Goal: Transaction & Acquisition: Purchase product/service

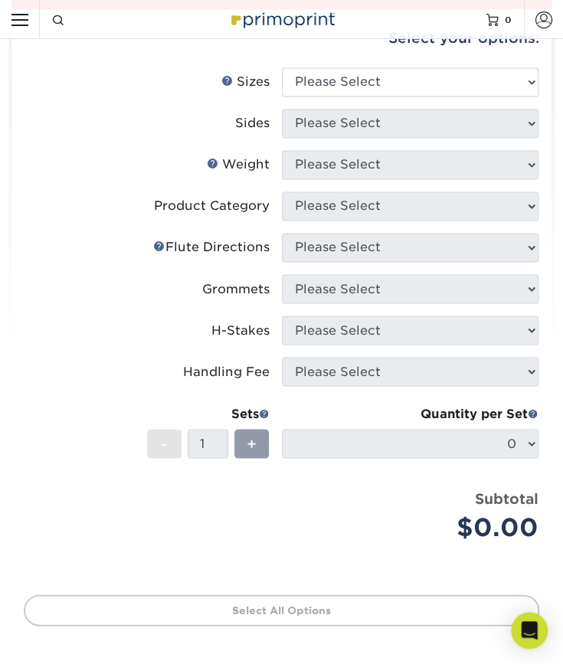
scroll to position [587, 0]
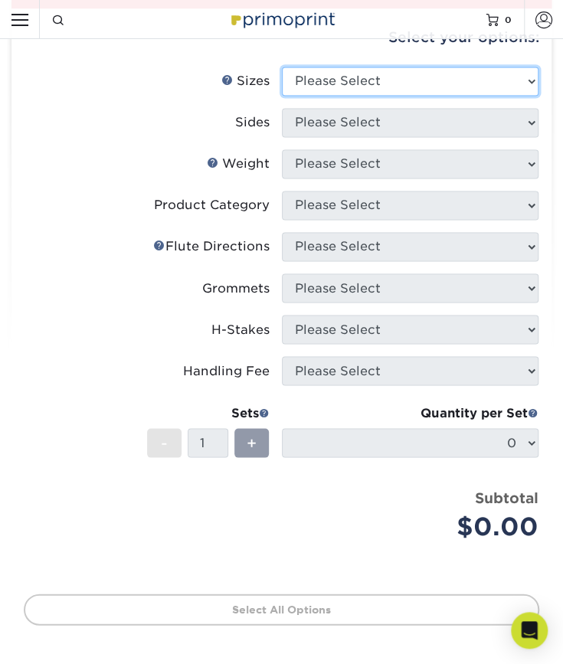
click at [350, 80] on select "Please Select 12" x 18" 18" x 24" 24" x 24" 24" x 36"" at bounding box center [410, 81] width 257 height 29
select select "24.00x36.00"
click at [282, 67] on select "Please Select 12" x 18" 18" x 24" 24" x 24" 24" x 36"" at bounding box center [410, 81] width 257 height 29
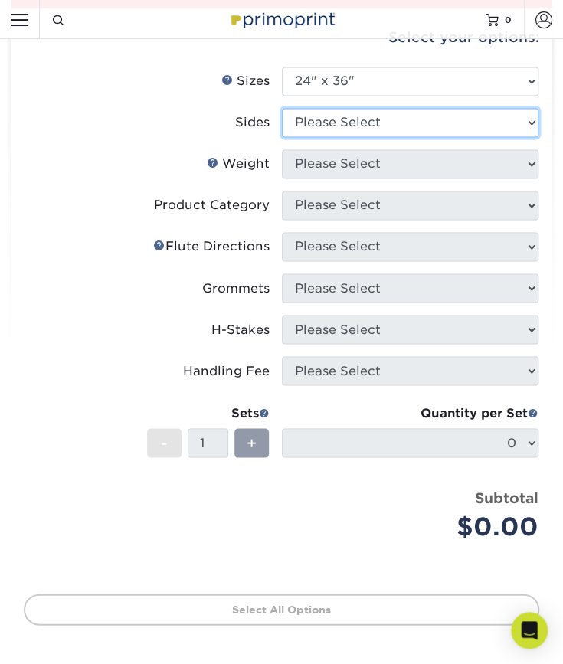
click at [374, 119] on select "Please Select Print Both Sides Print Front Only" at bounding box center [410, 122] width 257 height 29
select select "32d3c223-f82c-492b-b915-ba065a00862f"
click at [282, 108] on select "Please Select Print Both Sides Print Front Only" at bounding box center [410, 122] width 257 height 29
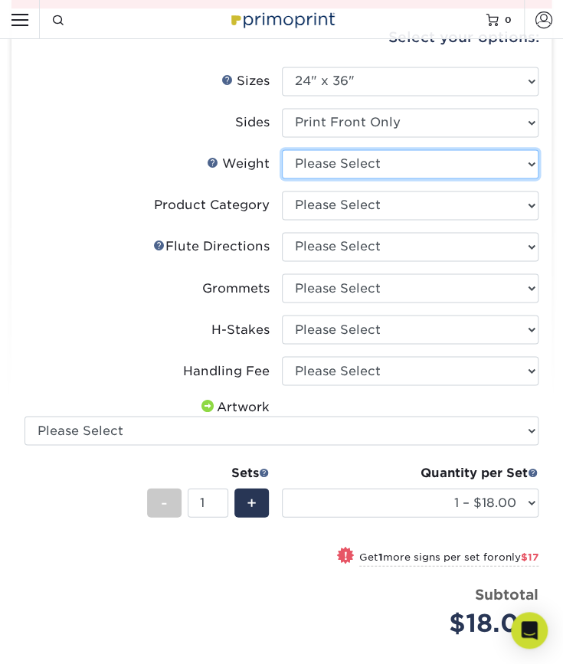
click at [321, 165] on select "Please Select 4CORO" at bounding box center [410, 163] width 257 height 29
select select "4CORO"
click at [282, 149] on select "Please Select 4CORO" at bounding box center [410, 163] width 257 height 29
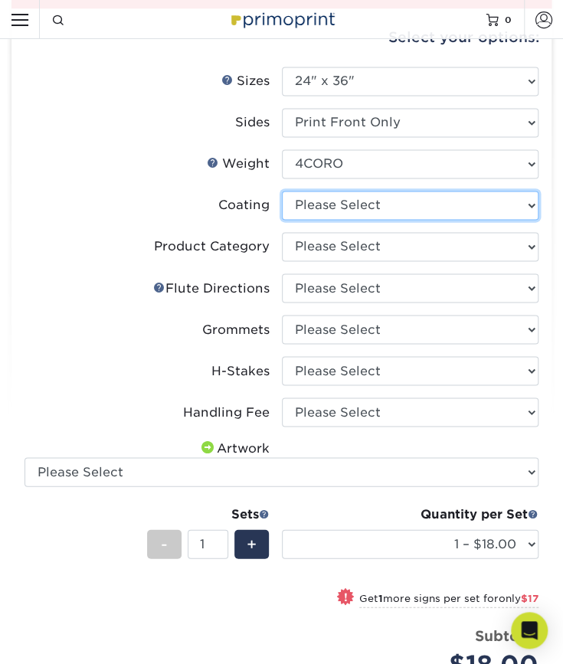
click at [310, 209] on select at bounding box center [410, 205] width 257 height 29
select select "3e7618de-abca-4bda-9f97-8b9129e913d8"
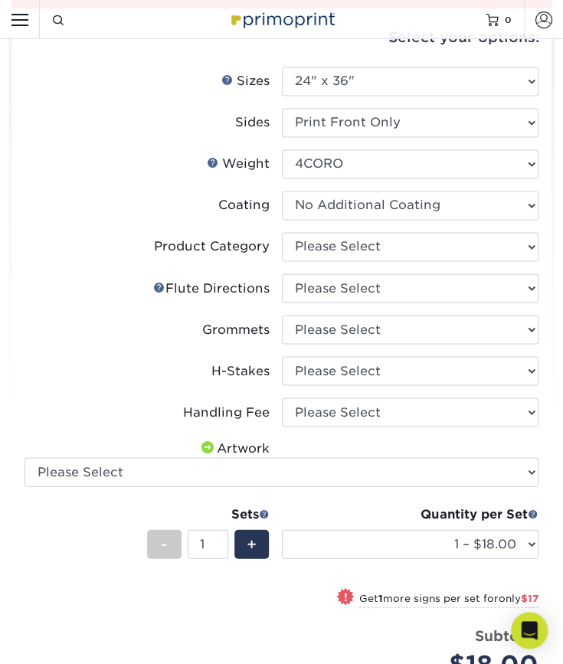
click at [282, 191] on select at bounding box center [410, 205] width 257 height 29
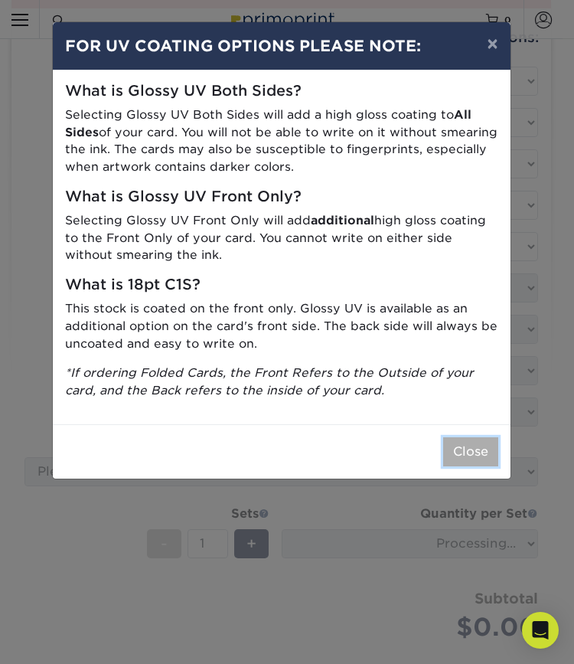
click at [459, 446] on button "Close" at bounding box center [470, 451] width 55 height 29
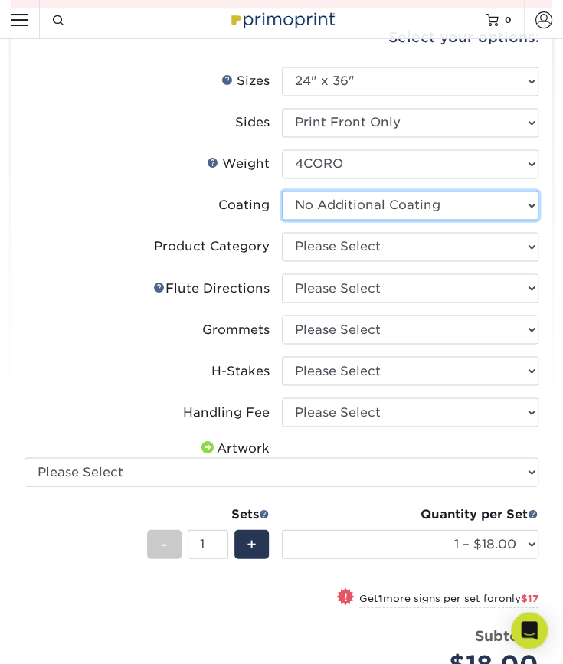
click at [320, 202] on select at bounding box center [410, 205] width 257 height 29
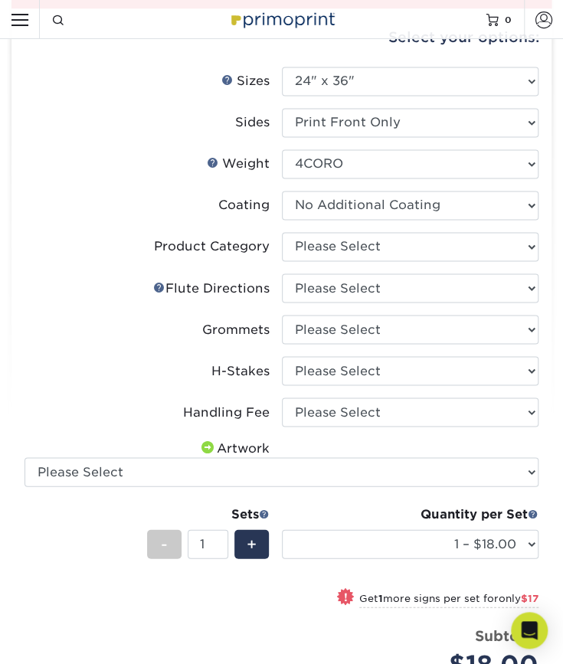
click at [182, 212] on label "Coating" at bounding box center [152, 205] width 257 height 29
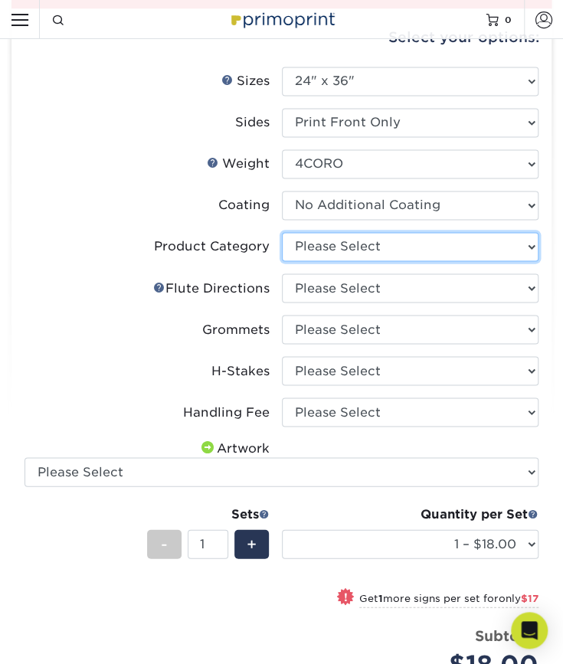
click at [307, 241] on select "Please Select Coroplast Signs" at bounding box center [410, 246] width 257 height 29
select select "b3582ed5-6912-492c-8440-2cc51afdb8e1"
click at [282, 232] on select "Please Select Coroplast Signs" at bounding box center [410, 246] width 257 height 29
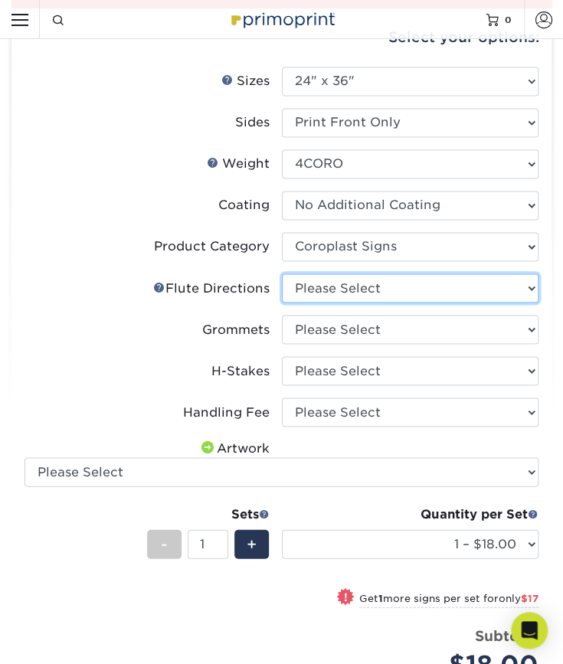
click at [311, 284] on select "Please Select Flute Direction (Horizontal) Flute Direction (Vertical)" at bounding box center [410, 287] width 257 height 29
select select "b9474d6d-25b7-40b8-b284-85b7690982f8"
click at [282, 273] on select "Please Select Flute Direction (Horizontal) Flute Direction (Vertical)" at bounding box center [410, 287] width 257 height 29
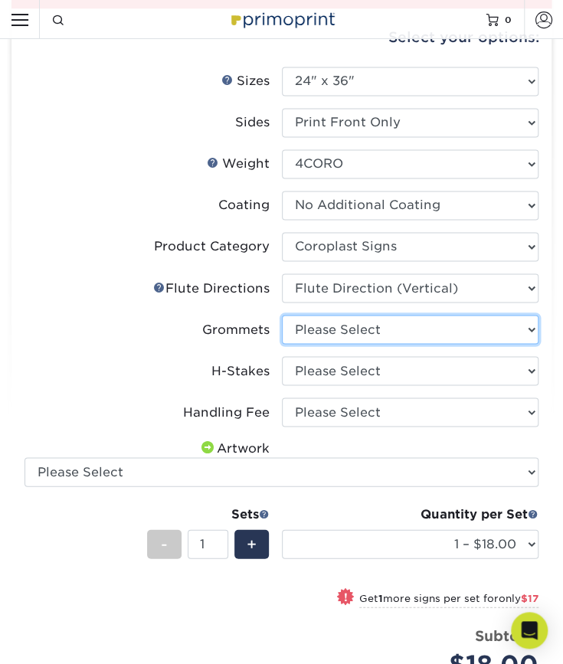
click at [315, 328] on select "Please Select No Grommets Yes, Grommet All 4 Corners Yes, Grommet All 4 Corners…" at bounding box center [410, 329] width 257 height 29
select select "90d329df-db80-4206-b821-ff9d3f363977"
click at [282, 315] on select "Please Select No Grommets Yes, Grommet All 4 Corners Yes, Grommet All 4 Corners…" at bounding box center [410, 329] width 257 height 29
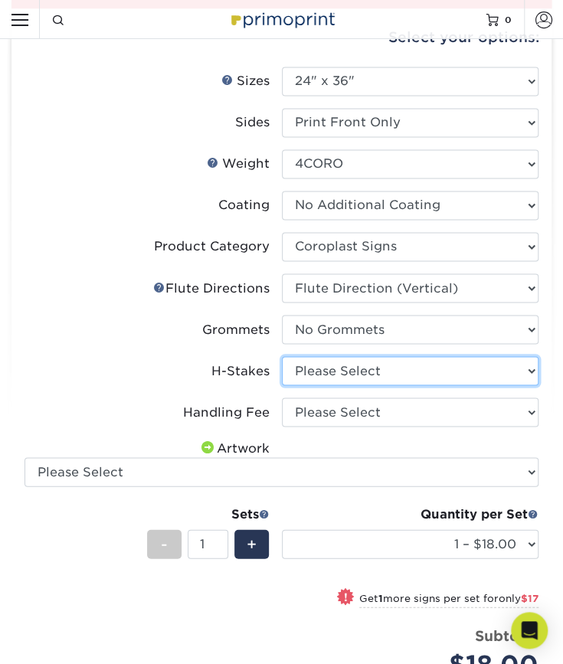
click at [309, 370] on select "Please Select No H-Stakes Yes" at bounding box center [410, 370] width 257 height 29
select select "aec992a9-897e-40ed-b45c-8ce74849ba63"
click at [282, 356] on select "Please Select No H-Stakes Yes" at bounding box center [410, 370] width 257 height 29
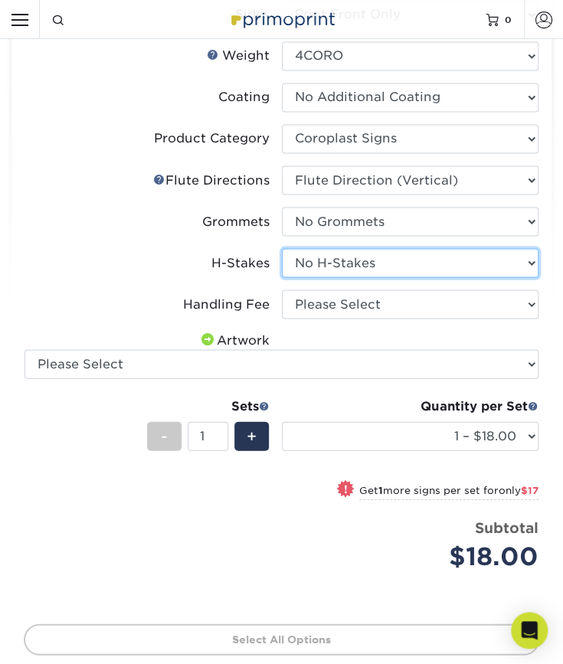
scroll to position [697, 0]
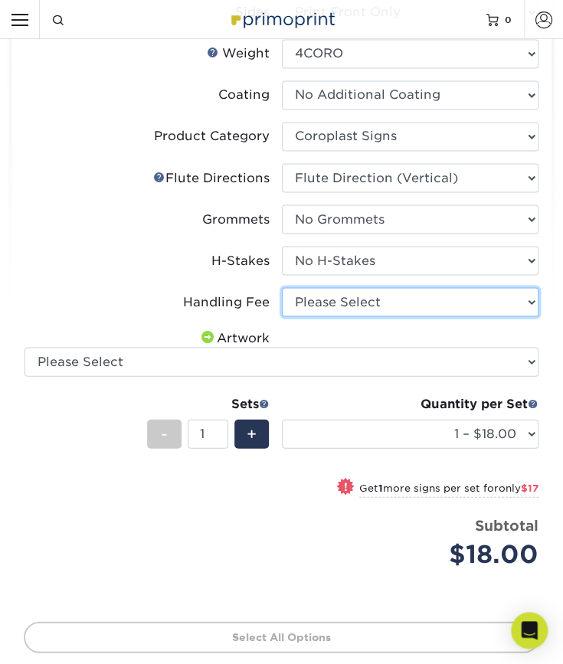
click at [311, 289] on select "Please Select Handling Fee" at bounding box center [410, 301] width 257 height 29
click at [282, 287] on select "Please Select Handling Fee" at bounding box center [410, 301] width 257 height 29
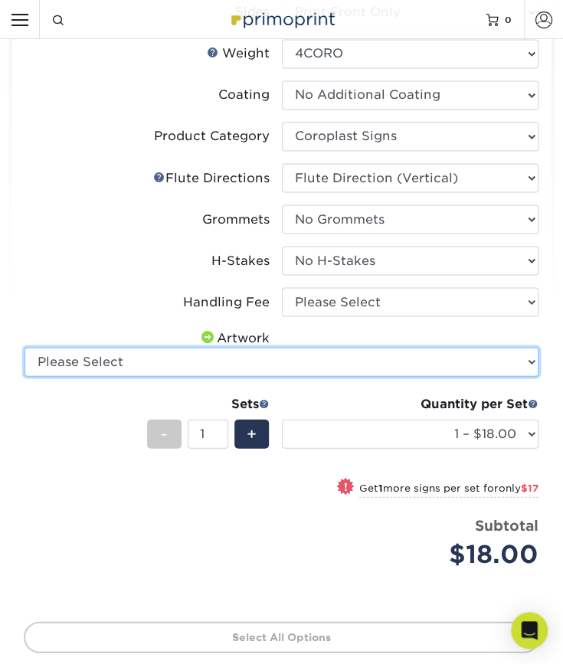
click at [282, 347] on select "Please Select I will upload files I need a design - $50" at bounding box center [281, 361] width 514 height 29
select select "upload"
click at [24, 347] on select "Please Select I will upload files I need a design - $50" at bounding box center [281, 361] width 514 height 29
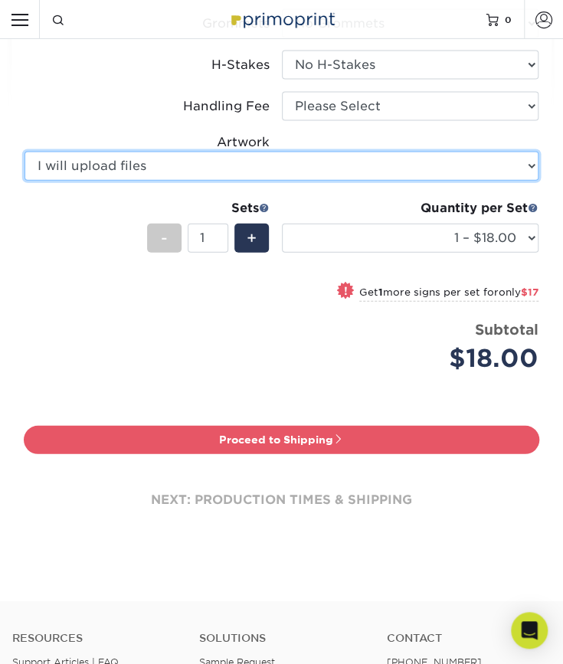
scroll to position [892, 0]
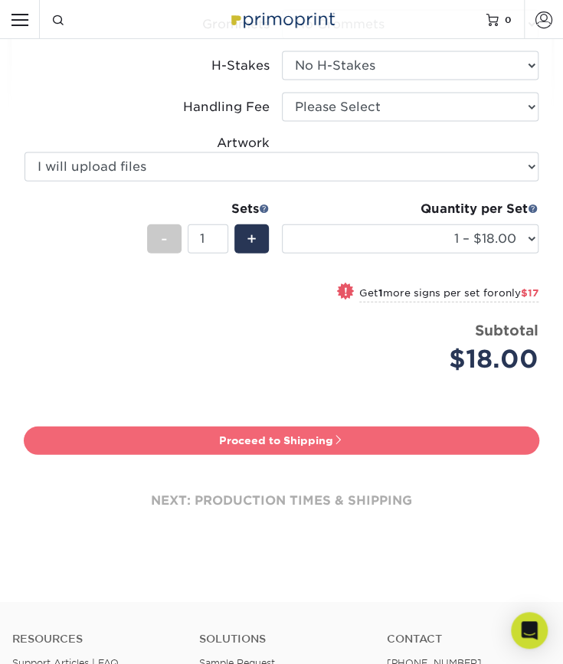
click at [128, 436] on link "Proceed to Shipping" at bounding box center [281, 440] width 515 height 28
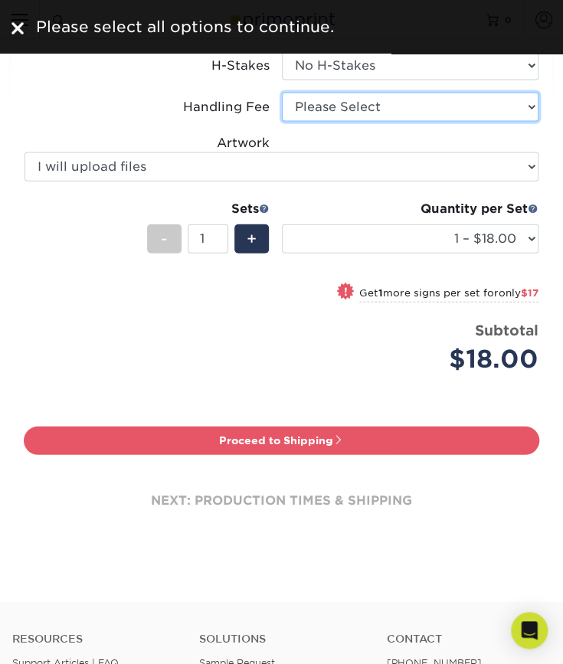
click at [309, 117] on select "Please Select Handling Fee" at bounding box center [410, 107] width 257 height 29
select select "ab74c079-444c-4260-ae6a-e09bdee8073c"
click at [282, 93] on select "Please Select Handling Fee" at bounding box center [410, 107] width 257 height 29
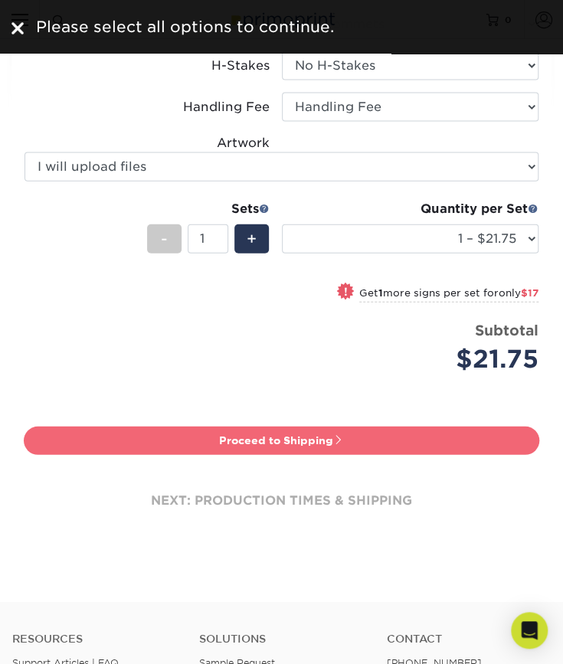
click at [231, 439] on link "Proceed to Shipping" at bounding box center [281, 440] width 515 height 28
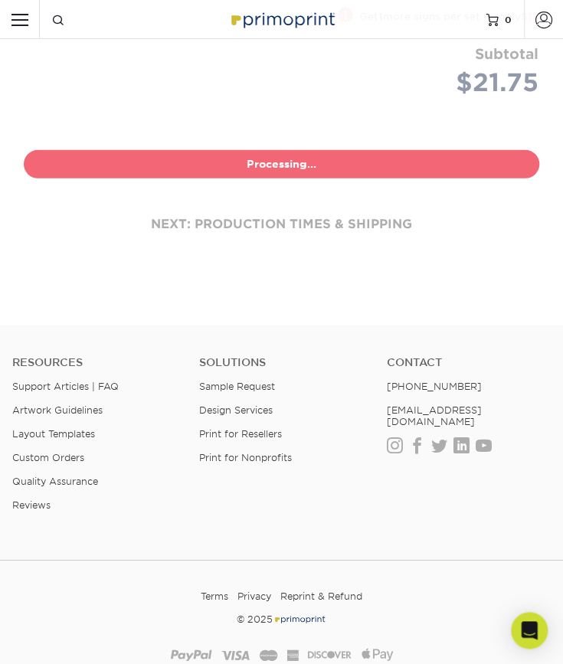
select select "044640a2-81e0-4a14-b128-5232b6ab5635"
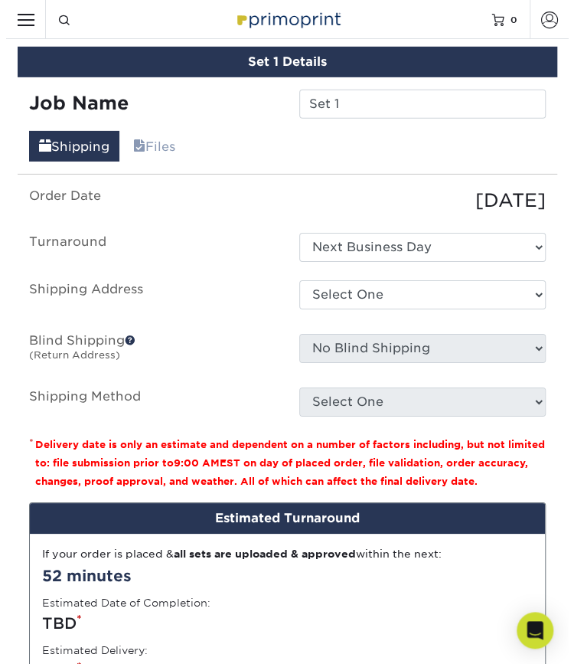
scroll to position [1355, 0]
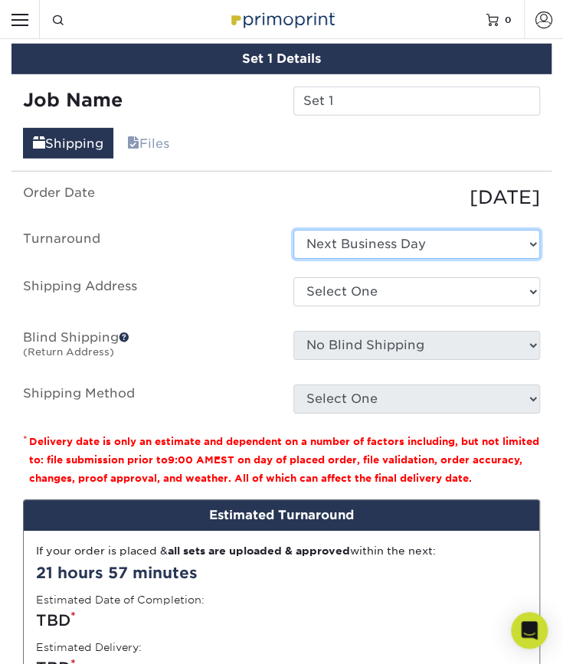
click at [357, 240] on select "Select One Next Business Day" at bounding box center [416, 244] width 247 height 29
click at [293, 230] on select "Select One Next Business Day" at bounding box center [416, 244] width 247 height 29
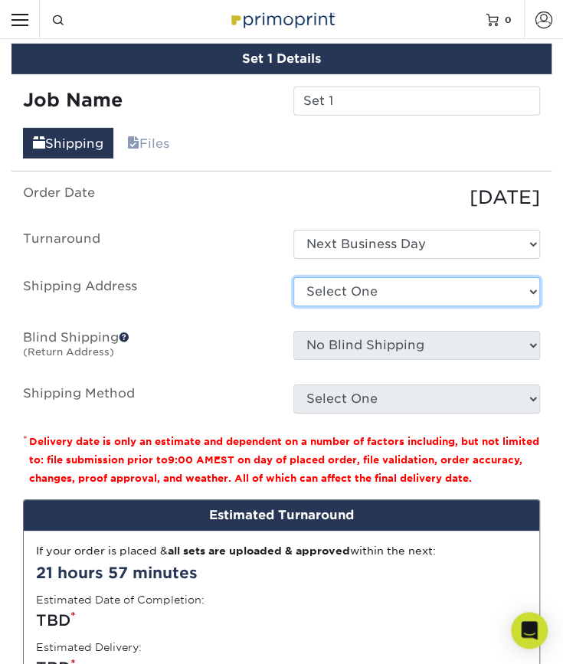
click at [349, 289] on select "Select One + Add New Address - Login" at bounding box center [416, 291] width 247 height 29
select select "newaddress"
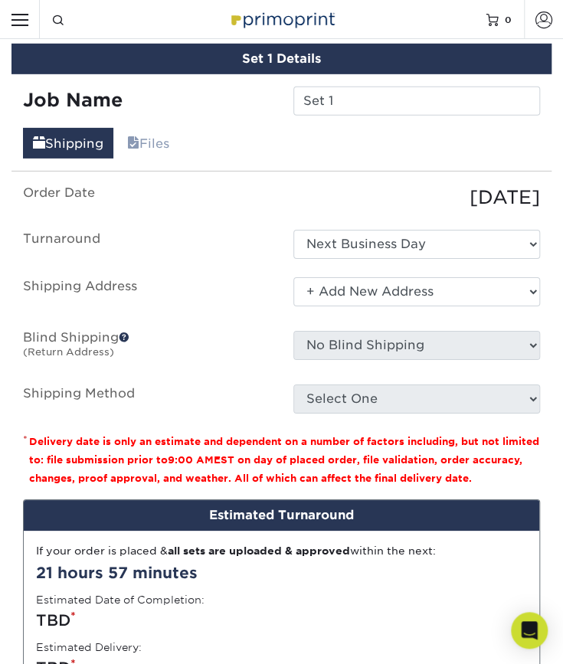
click at [293, 277] on select "Select One + Add New Address - Login" at bounding box center [416, 291] width 247 height 29
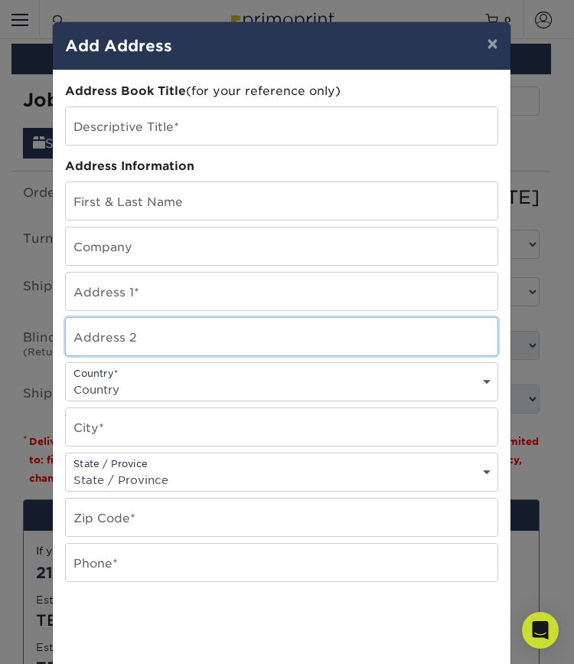
click at [341, 335] on input "text" at bounding box center [282, 337] width 432 height 38
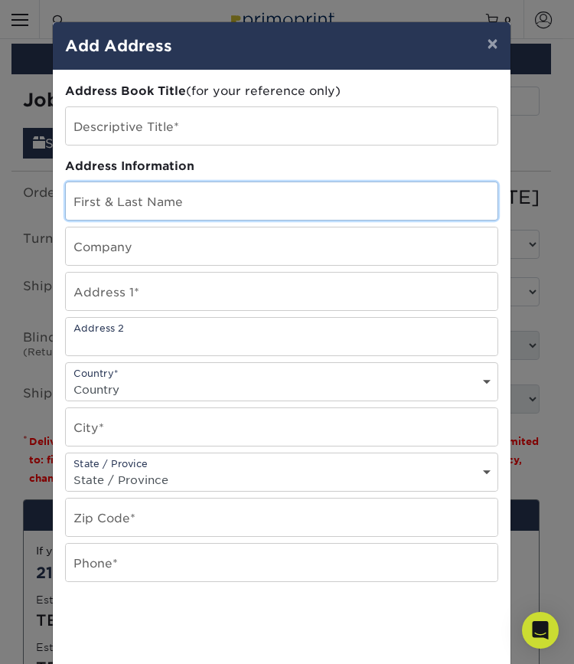
click at [98, 206] on input "text" at bounding box center [282, 201] width 432 height 38
type input "[PERSON_NAME]"
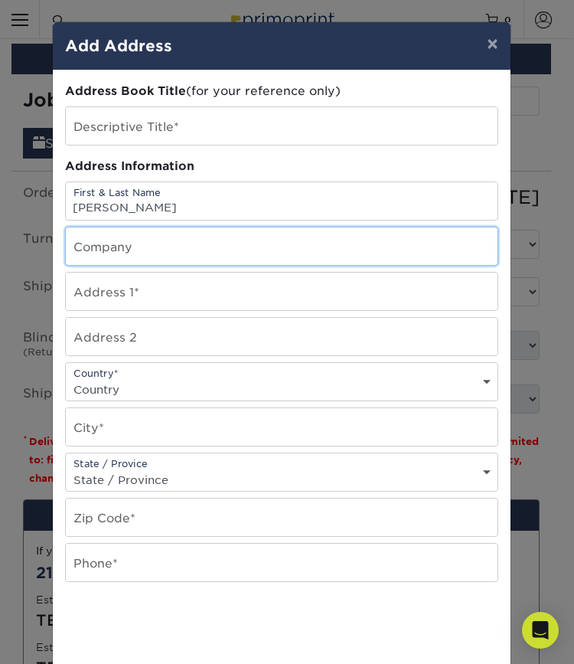
click at [90, 253] on input "text" at bounding box center [282, 246] width 432 height 38
type input "Divine Savior Academy"
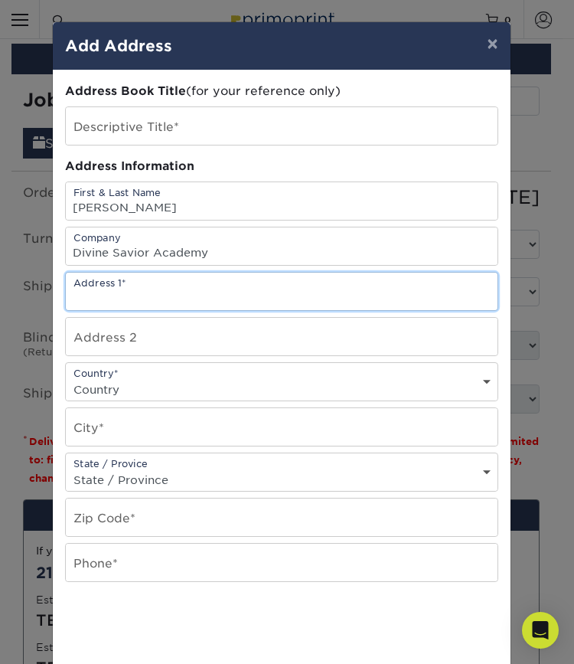
click at [116, 299] on input "text" at bounding box center [282, 292] width 432 height 38
click at [149, 296] on input "[STREET_ADDRESS][PERSON_NAME]" at bounding box center [282, 292] width 432 height 38
type input "[STREET_ADDRESS][PERSON_NAME]"
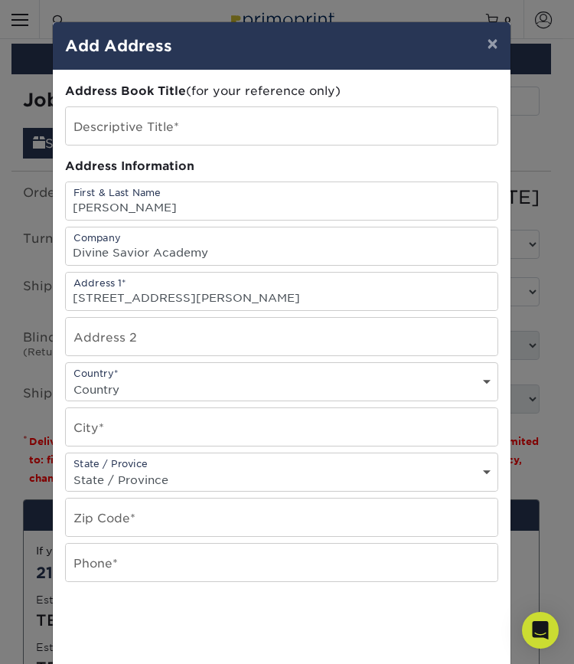
click at [103, 382] on select "Country [GEOGRAPHIC_DATA] [GEOGRAPHIC_DATA] ----------------------------- [GEOG…" at bounding box center [282, 389] width 432 height 22
select select "US"
click at [66, 378] on select "Country [GEOGRAPHIC_DATA] [GEOGRAPHIC_DATA] ----------------------------- [GEOG…" at bounding box center [282, 389] width 432 height 22
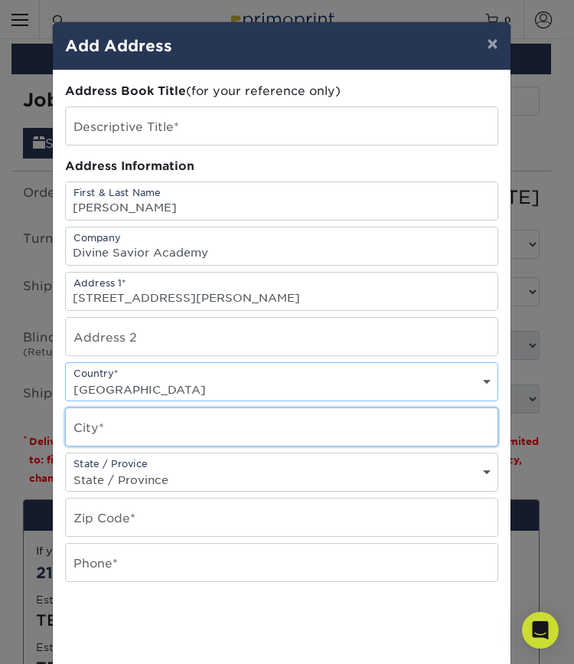
click at [106, 422] on input "text" at bounding box center [282, 427] width 432 height 38
type input ":"
type input "[GEOGRAPHIC_DATA]"
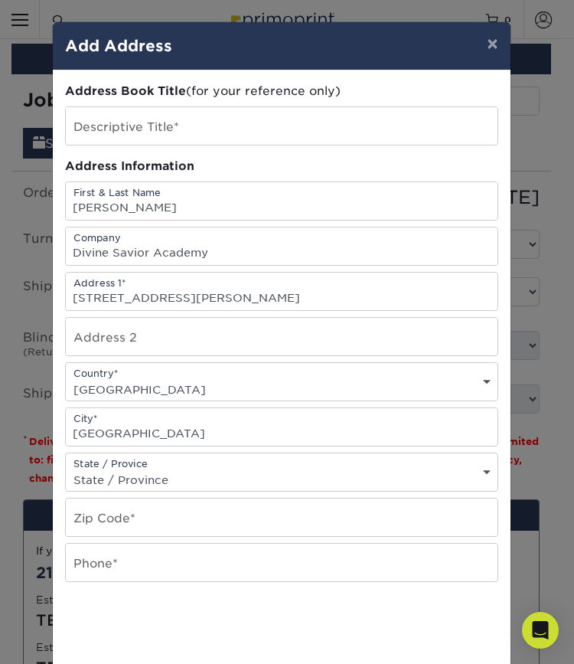
click at [116, 485] on select "State / Province [US_STATE] [US_STATE] [US_STATE] [US_STATE] [US_STATE] [US_STA…" at bounding box center [282, 480] width 432 height 22
select select "[GEOGRAPHIC_DATA]"
click at [66, 469] on select "State / Province [US_STATE] [US_STATE] [US_STATE] [US_STATE] [US_STATE] [US_STA…" at bounding box center [282, 480] width 432 height 22
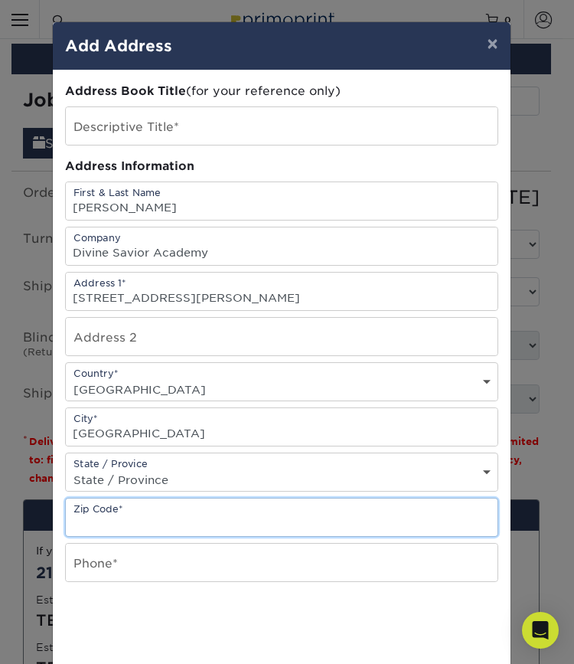
click at [95, 510] on input "text" at bounding box center [282, 517] width 432 height 38
type input "78642"
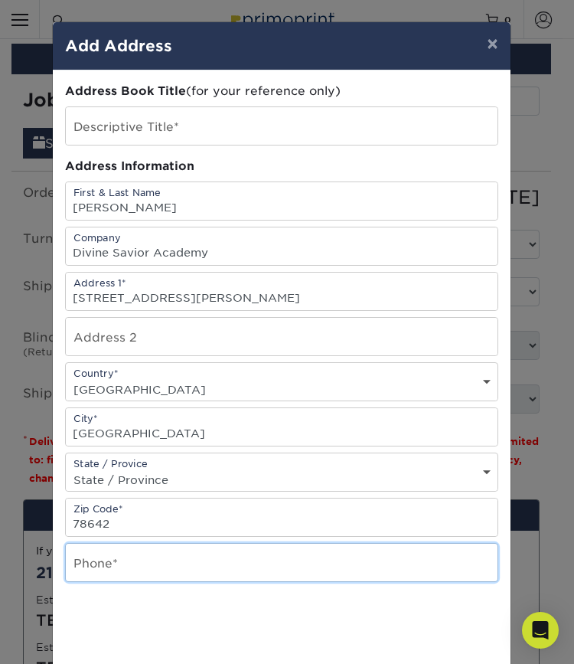
click at [93, 555] on input "text" at bounding box center [282, 563] width 432 height 38
type input "2817276167"
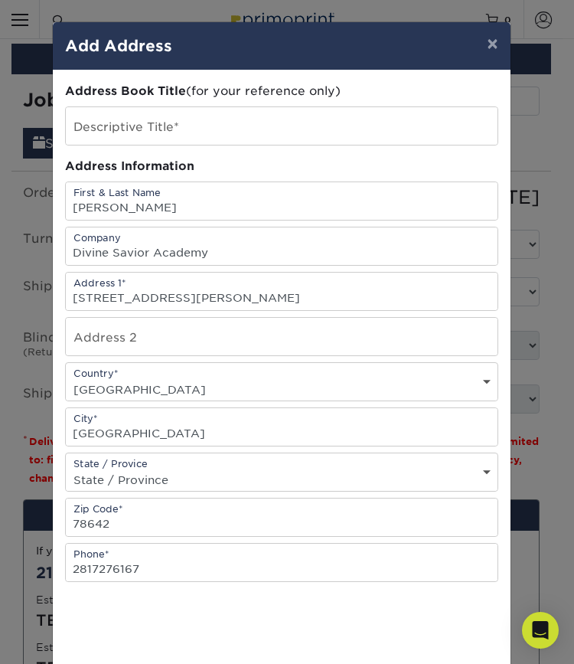
scroll to position [162, 0]
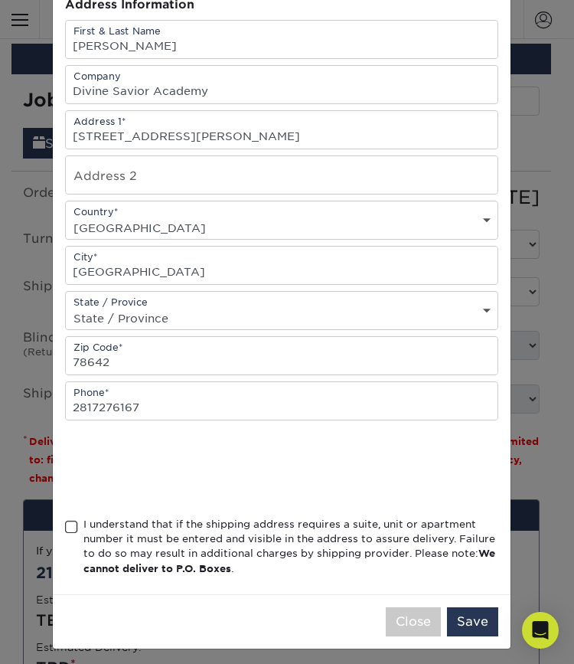
click at [66, 534] on div "I understand that if the shipping address requires a suite, unit or apartment n…" at bounding box center [281, 550] width 433 height 66
click at [65, 521] on span at bounding box center [71, 527] width 13 height 15
click at [0, 0] on input "I understand that if the shipping address requires a suite, unit or apartment n…" at bounding box center [0, 0] width 0 height 0
click at [475, 618] on button "Save" at bounding box center [472, 621] width 51 height 29
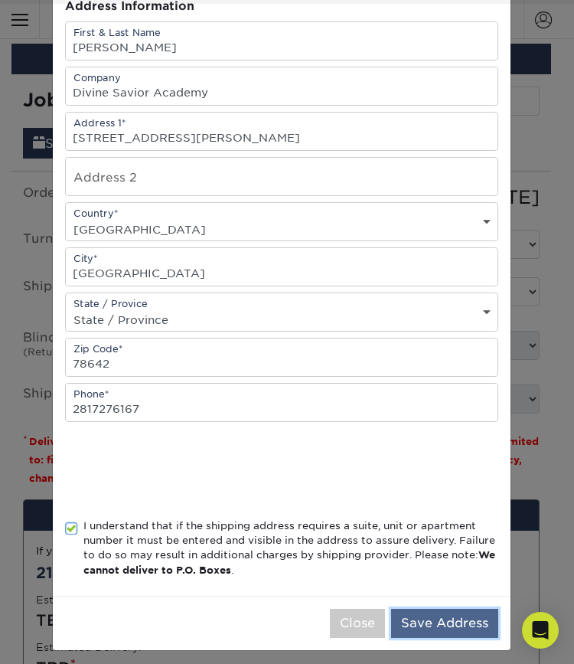
scroll to position [162, 0]
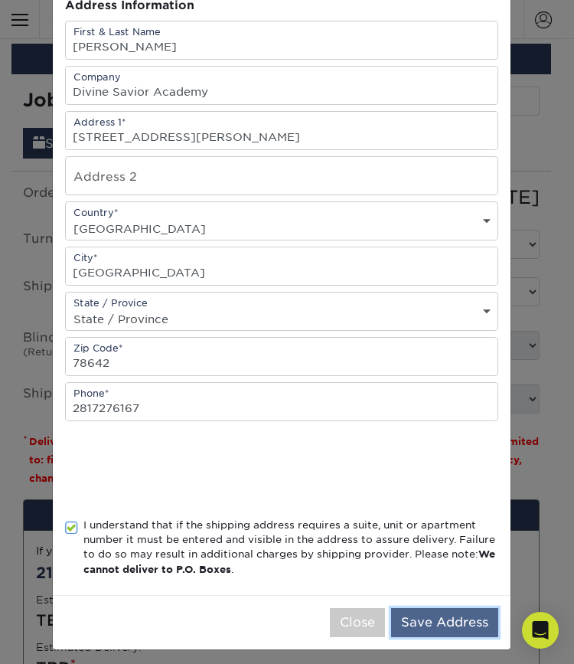
click at [433, 616] on button "Save Address" at bounding box center [444, 622] width 107 height 29
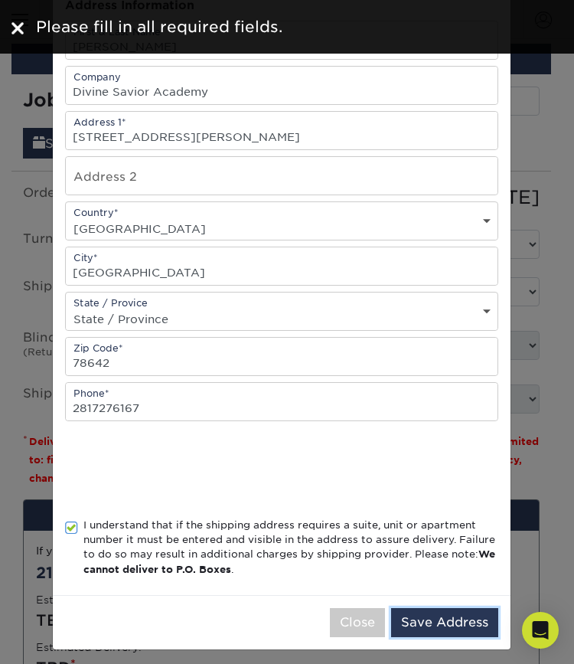
scroll to position [0, 0]
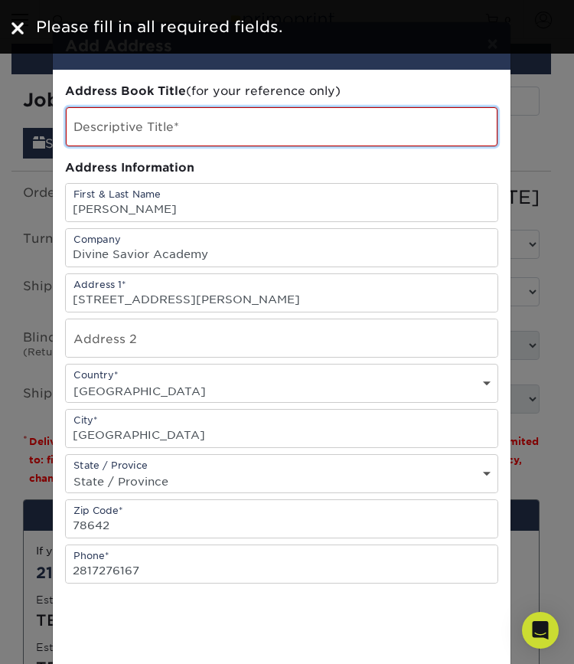
click at [130, 122] on input "text" at bounding box center [282, 126] width 432 height 39
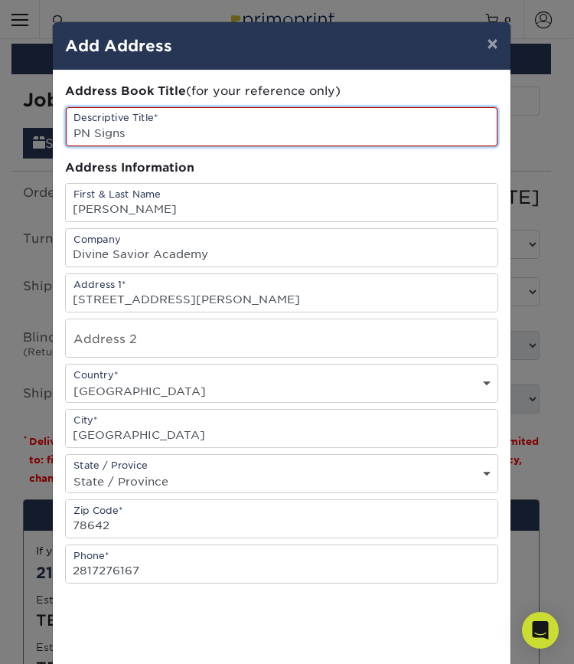
click at [84, 126] on input "PN Signs" at bounding box center [282, 126] width 432 height 39
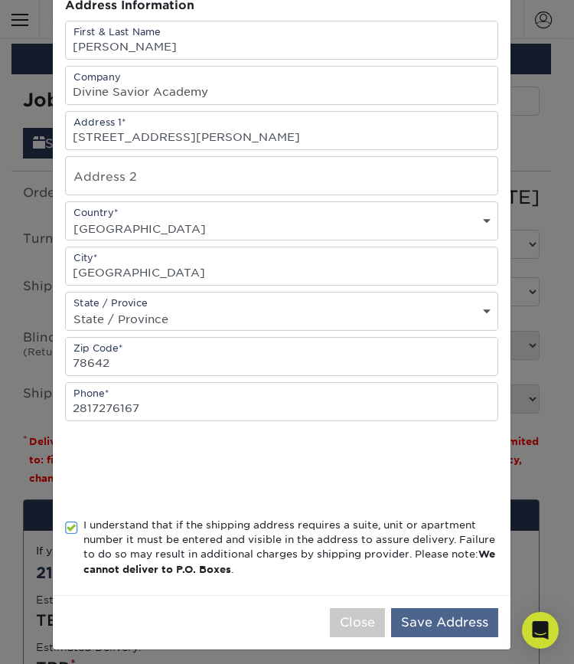
type input "PN 25 Signs"
click at [422, 619] on button "Save Address" at bounding box center [444, 622] width 107 height 29
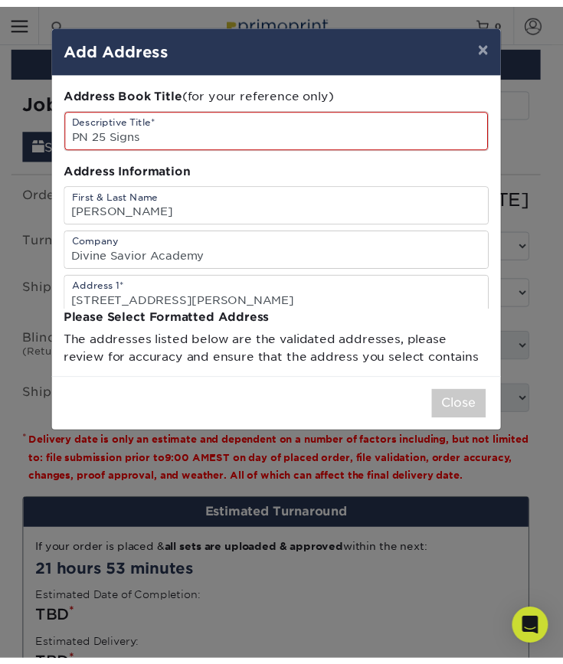
scroll to position [0, 0]
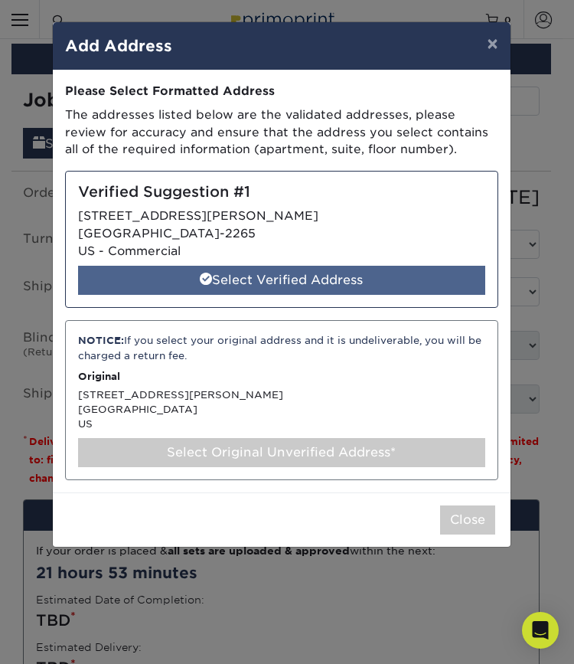
click at [242, 283] on div "Select Verified Address" at bounding box center [281, 280] width 407 height 29
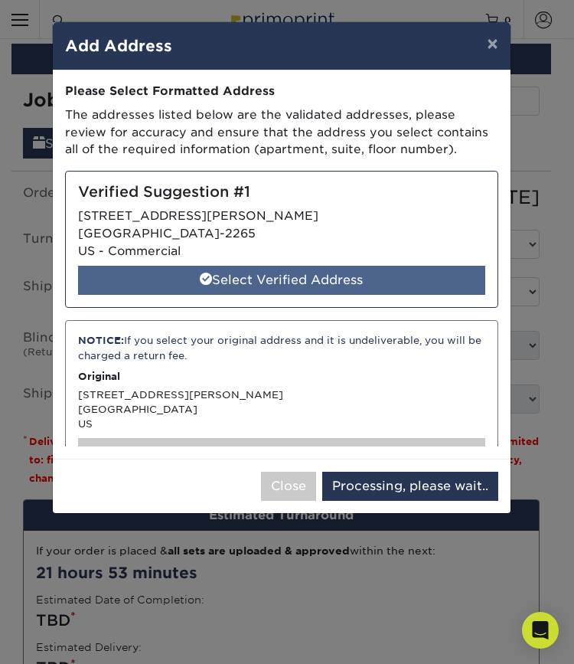
select select "286339"
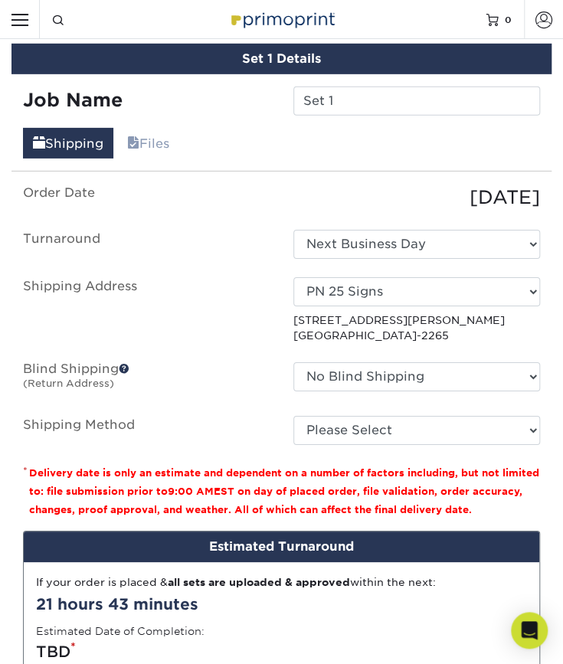
click at [197, 268] on ul "Order Date [DATE] [GEOGRAPHIC_DATA] Select One Next Business Day Shipping Addre…" at bounding box center [281, 314] width 517 height 261
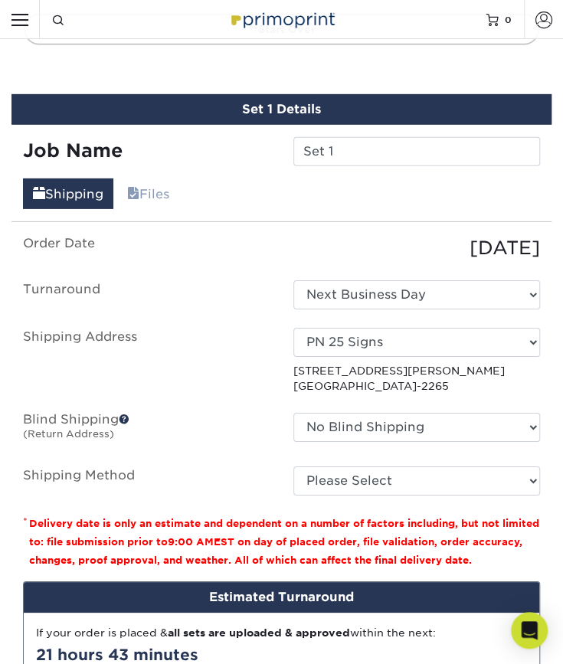
scroll to position [1305, 0]
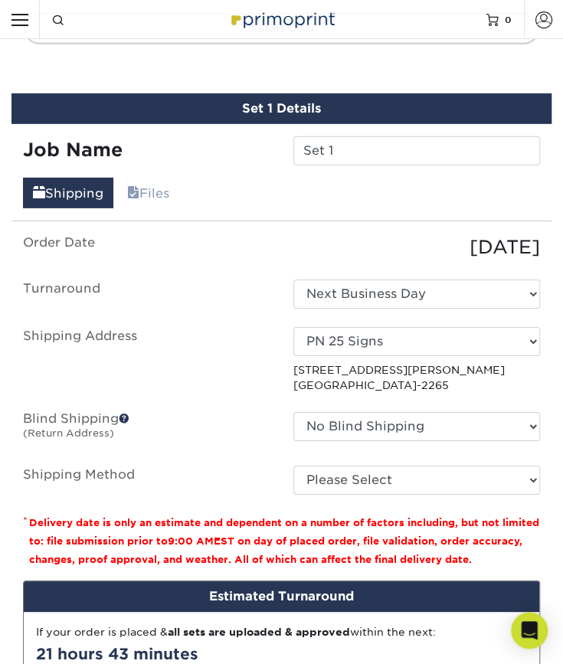
click at [234, 354] on label "Shipping Address" at bounding box center [146, 360] width 270 height 67
click at [353, 292] on select "Select One Next Business Day" at bounding box center [416, 293] width 247 height 29
click at [240, 327] on label "Shipping Address" at bounding box center [146, 360] width 270 height 67
click at [357, 438] on div "No Blind Shipping + Add New Address" at bounding box center [417, 429] width 270 height 35
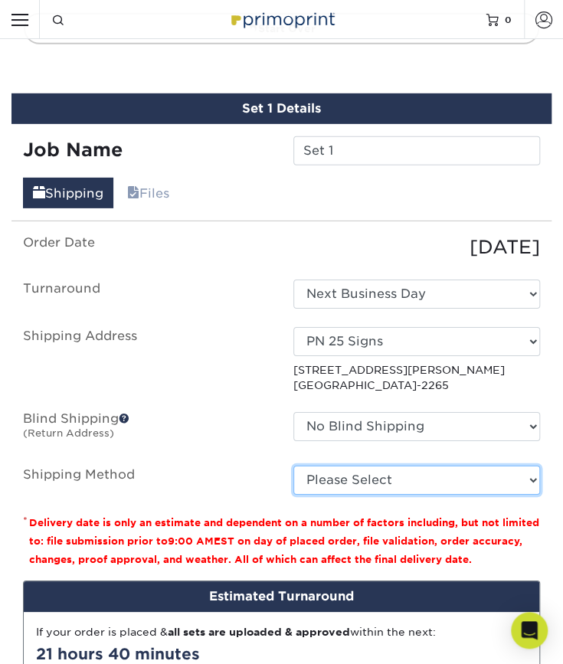
click at [354, 471] on select "Please Select Flat Rate Shipping (+$11.20) Ground Shipping (+$19.03) 3 Day Ship…" at bounding box center [416, 479] width 247 height 29
click at [293, 465] on select "Please Select Flat Rate Shipping (+$11.20) Ground Shipping (+$19.03) 3 Day Ship…" at bounding box center [416, 479] width 247 height 29
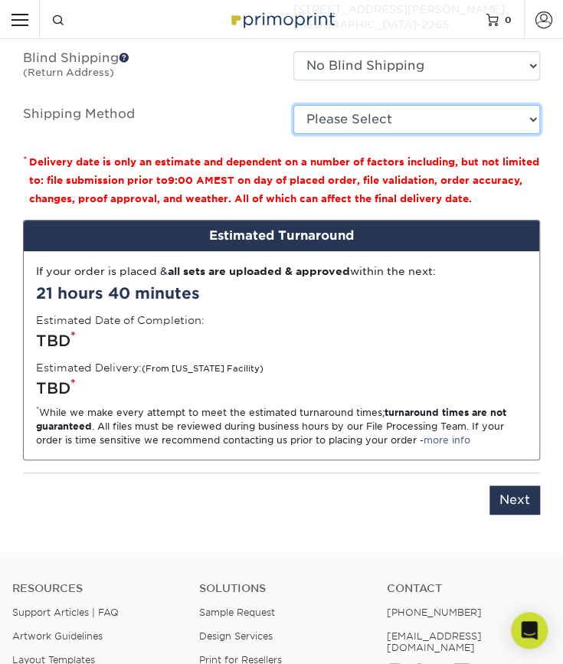
scroll to position [1669, 0]
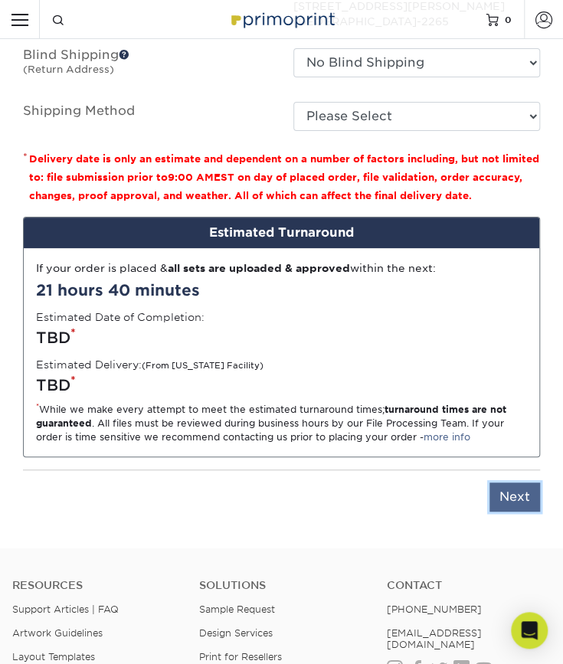
click at [528, 492] on input "Next" at bounding box center [514, 496] width 51 height 29
type input "Next"
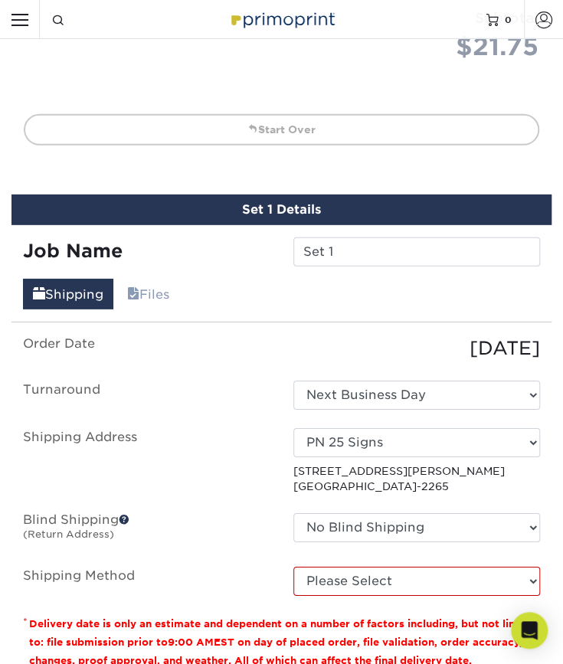
scroll to position [1356, 0]
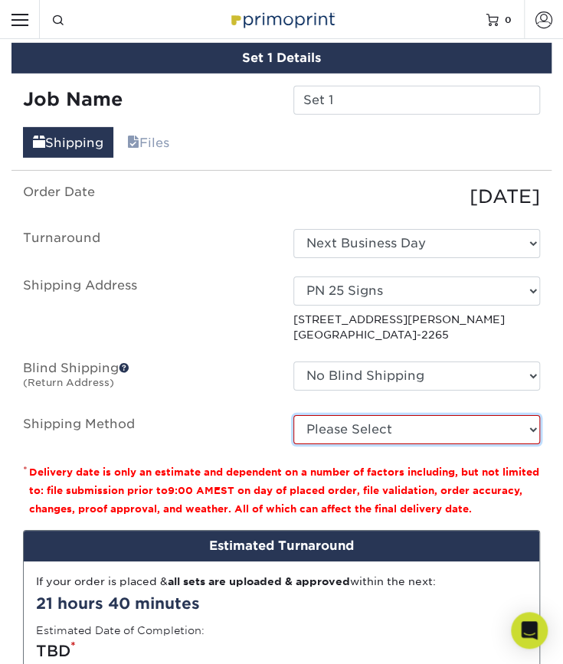
click at [320, 424] on select "Please Select Flat Rate Shipping (+$11.20) Ground Shipping (+$19.03) 3 Day Ship…" at bounding box center [416, 429] width 247 height 29
select select "G4MFLATRATE"
click at [293, 415] on select "Please Select Flat Rate Shipping (+$11.20) Ground Shipping (+$19.03) 3 Day Ship…" at bounding box center [416, 429] width 247 height 29
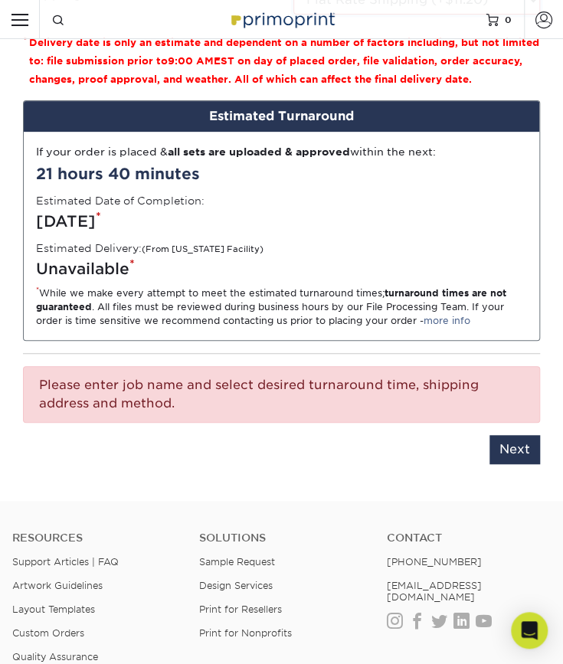
scroll to position [1786, 0]
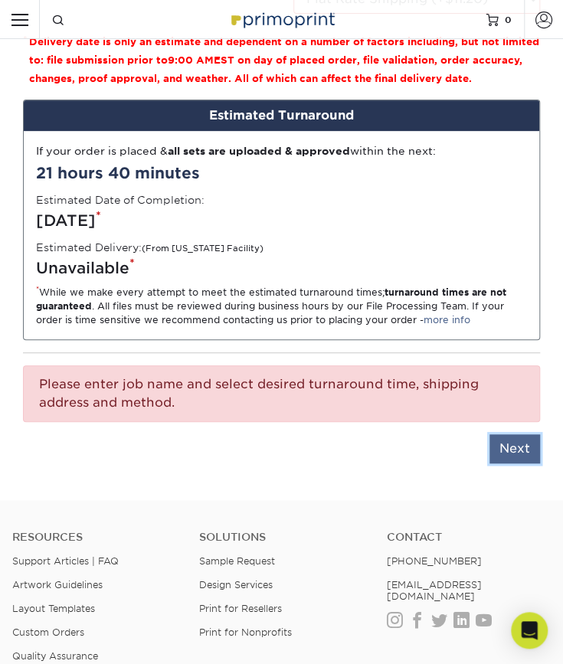
click at [505, 439] on input "Next" at bounding box center [514, 448] width 51 height 29
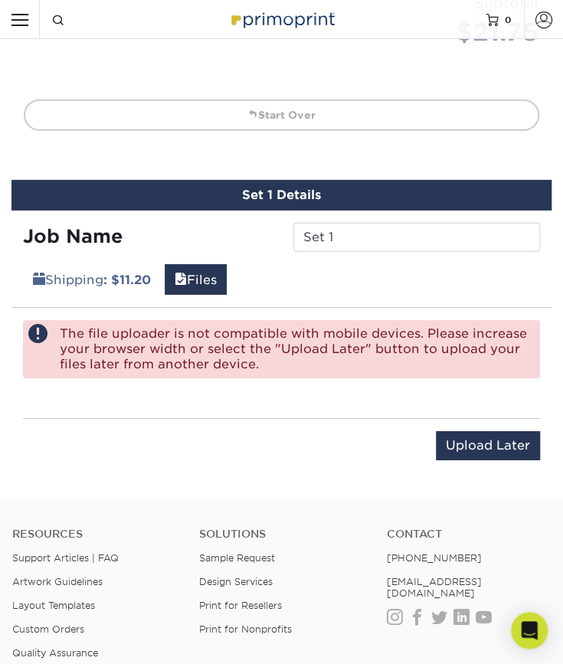
scroll to position [1218, 0]
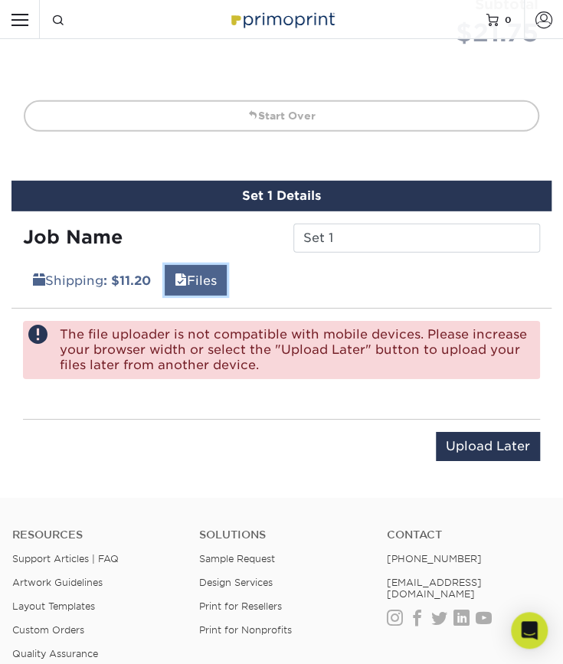
click at [194, 284] on link "Files" at bounding box center [196, 280] width 62 height 31
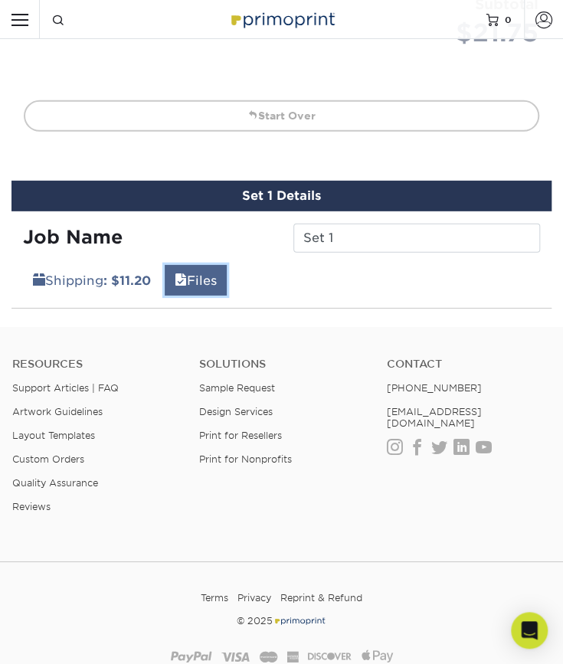
click at [194, 284] on link "Files" at bounding box center [196, 280] width 62 height 31
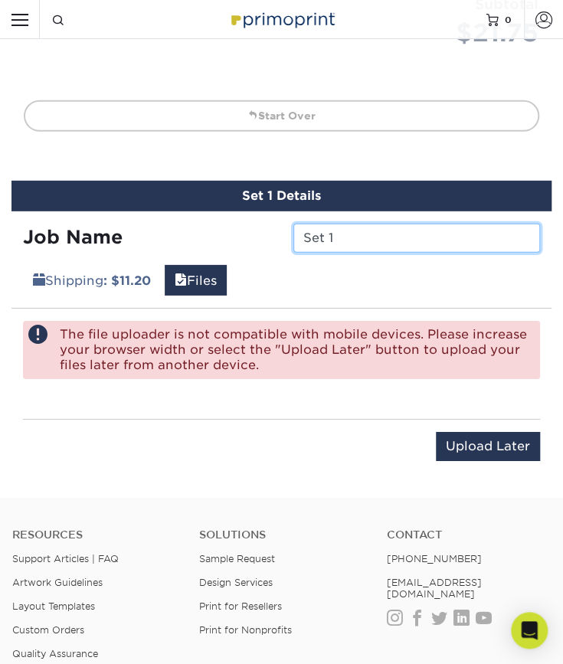
click at [311, 238] on input "Set 1" at bounding box center [416, 238] width 247 height 29
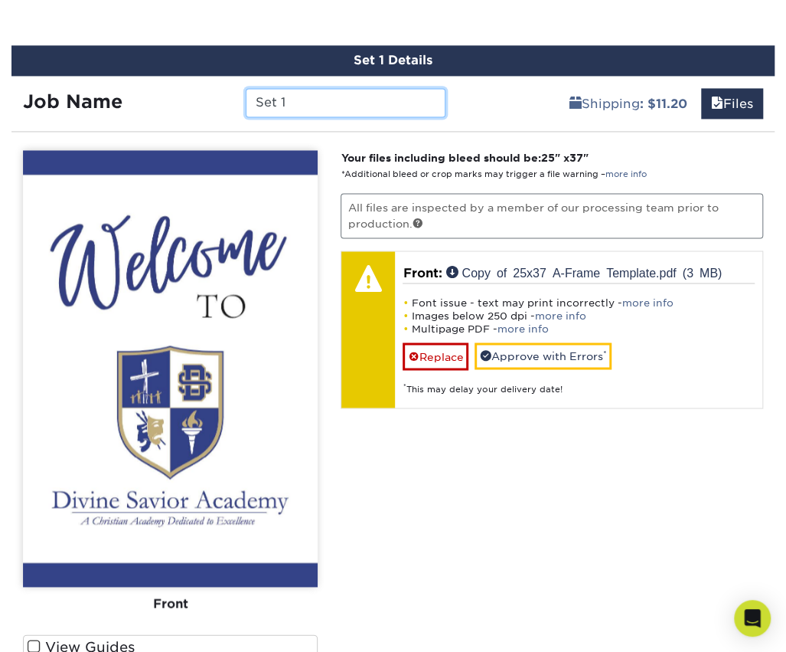
scroll to position [878, 0]
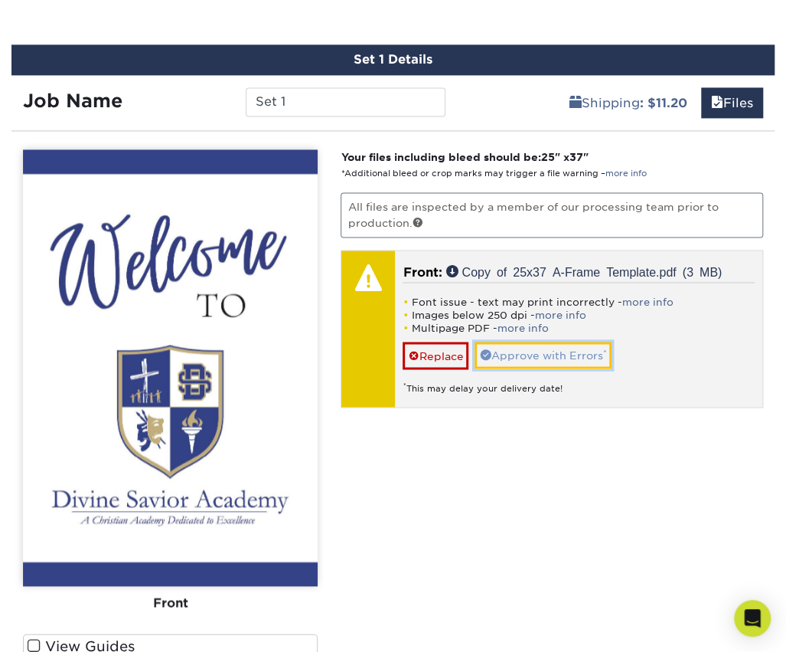
click at [495, 353] on link "Approve with Errors *" at bounding box center [543, 354] width 137 height 26
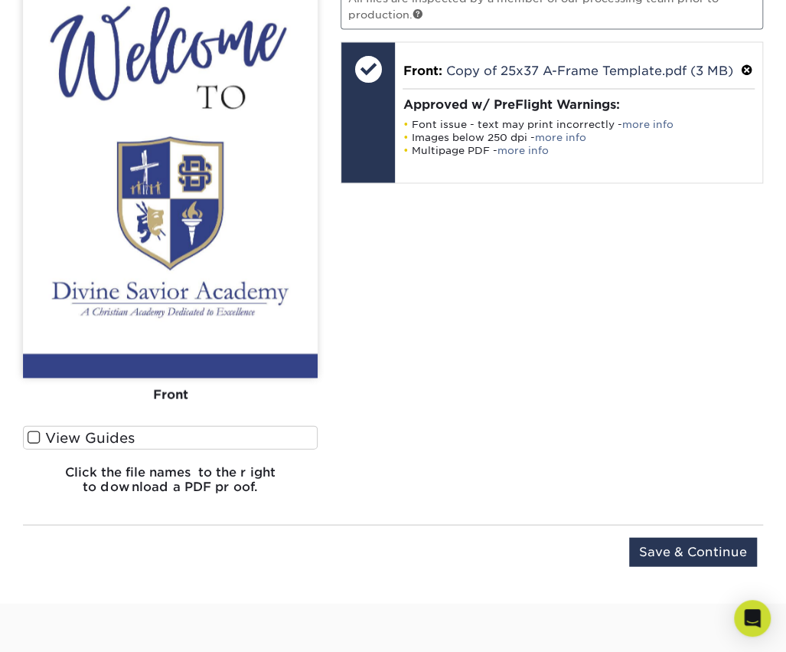
scroll to position [1089, 0]
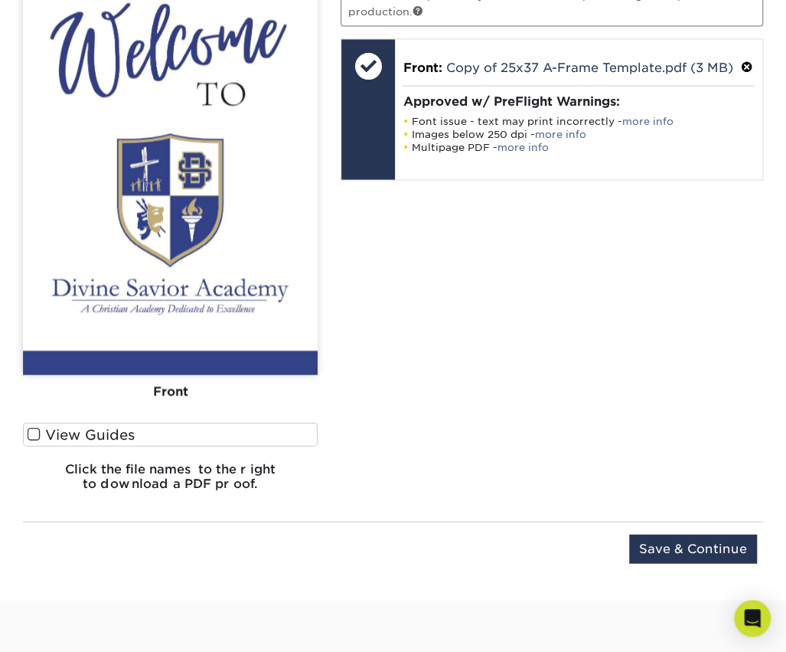
click at [32, 436] on span at bounding box center [34, 433] width 13 height 15
click at [0, 0] on input "View Guides" at bounding box center [0, 0] width 0 height 0
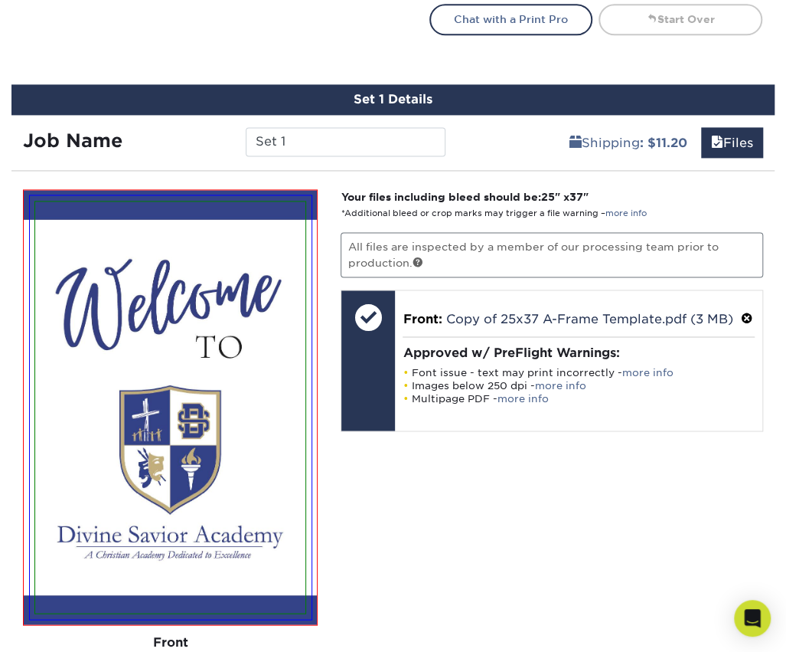
scroll to position [839, 0]
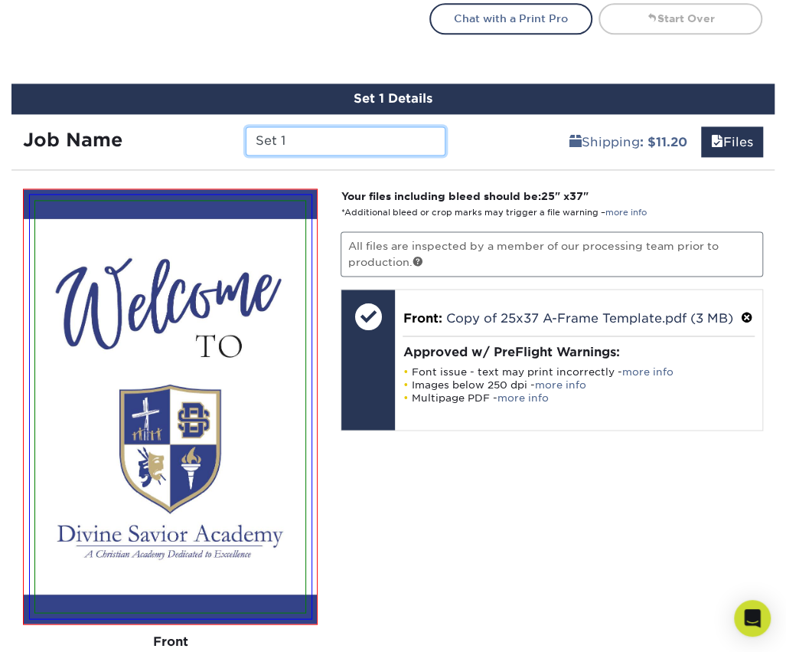
click at [286, 139] on input "Set 1" at bounding box center [346, 140] width 200 height 29
click at [706, 137] on link "Files" at bounding box center [732, 141] width 62 height 31
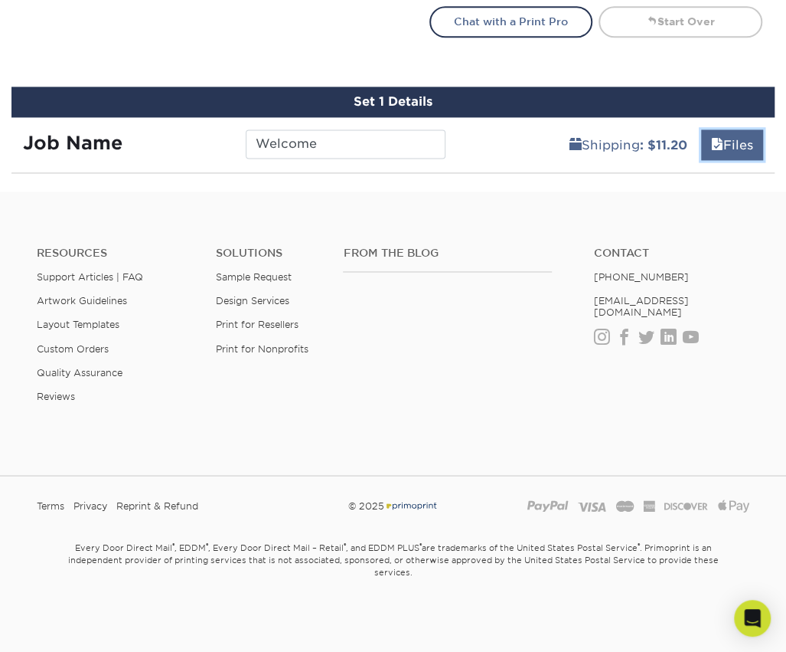
scroll to position [822, 0]
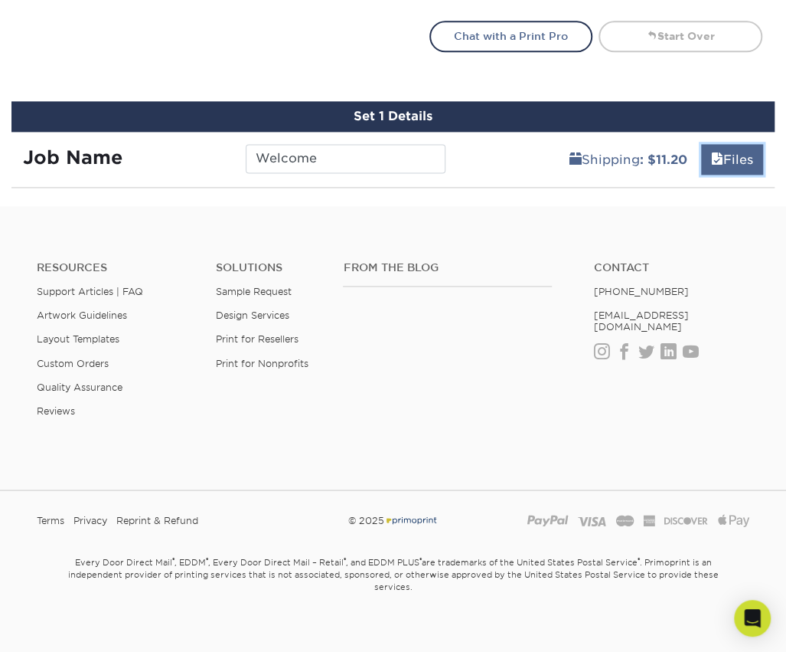
click at [708, 166] on link "Files" at bounding box center [732, 159] width 62 height 31
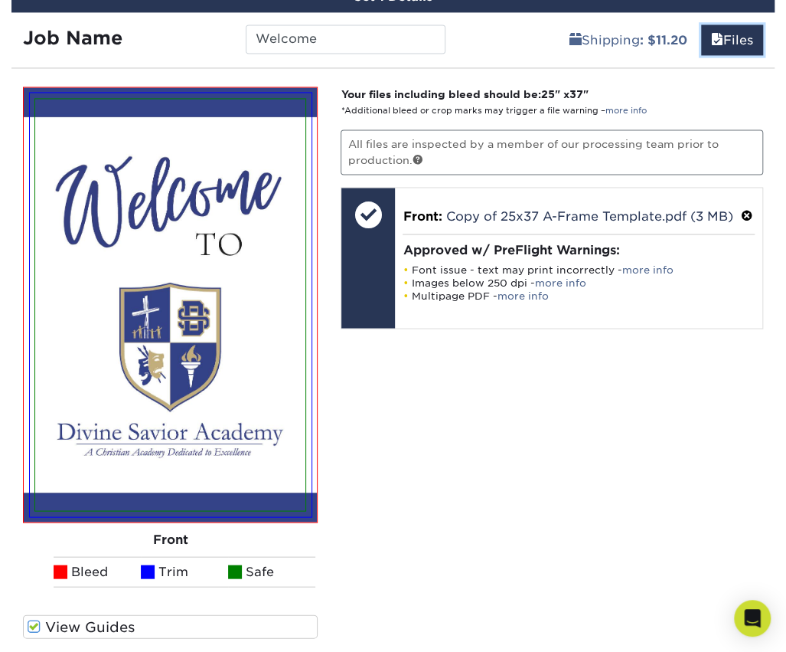
scroll to position [936, 0]
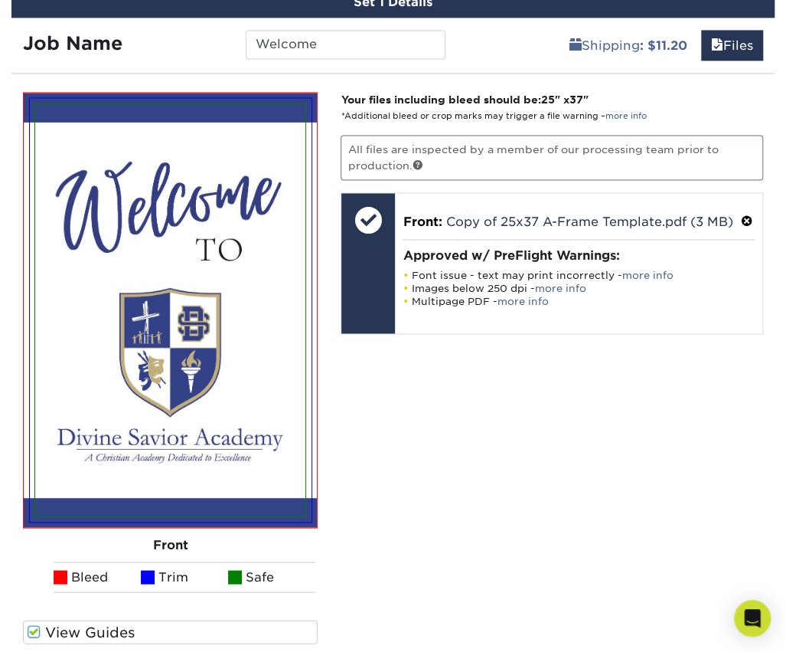
drag, startPoint x: 170, startPoint y: 322, endPoint x: 374, endPoint y: 558, distance: 312.1
click at [374, 558] on div "Your files including bleed should be: 25 " x 37 " *Additional bleed or crop mar…" at bounding box center [552, 396] width 446 height 609
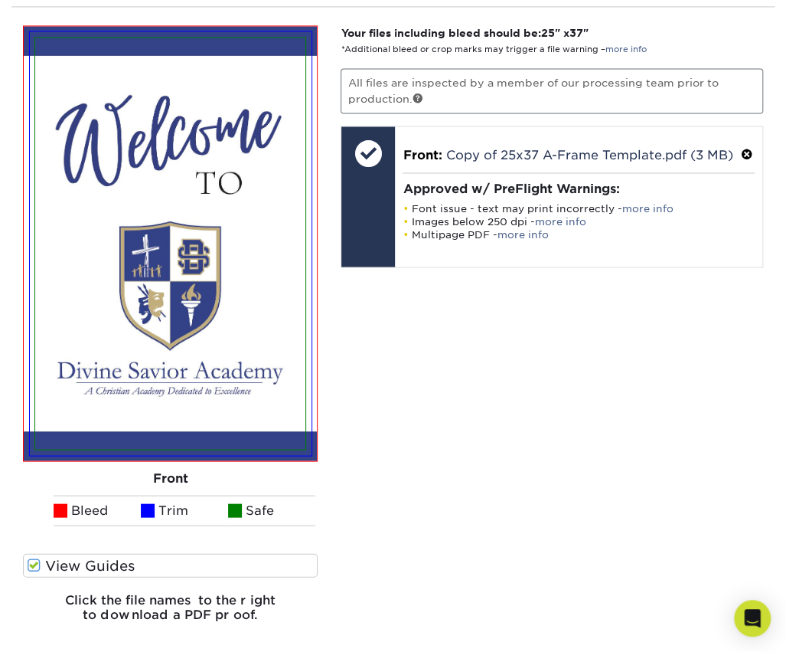
scroll to position [1003, 0]
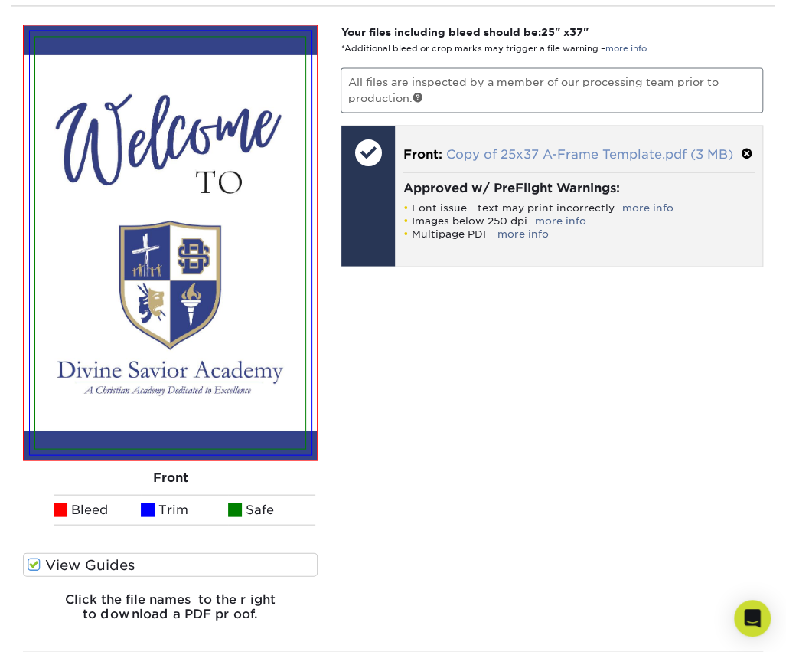
click at [467, 155] on link "Copy of 25x37 A-Frame Template.pdf (3 MB)" at bounding box center [589, 154] width 287 height 15
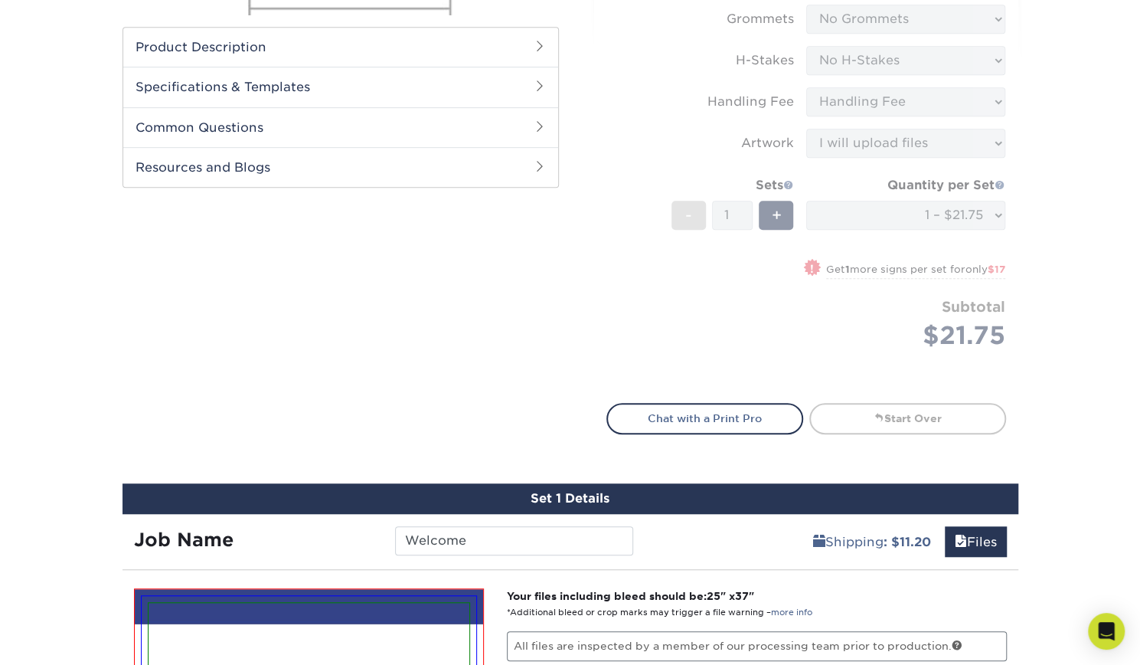
scroll to position [439, 0]
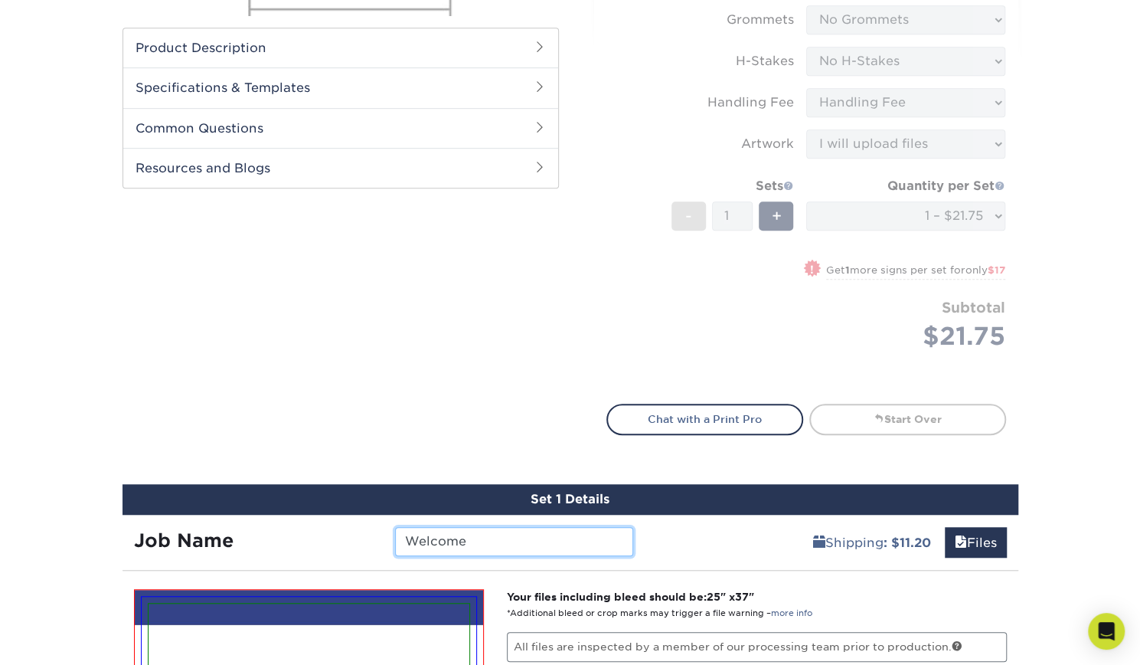
click at [505, 539] on input "Welcome" at bounding box center [514, 541] width 238 height 29
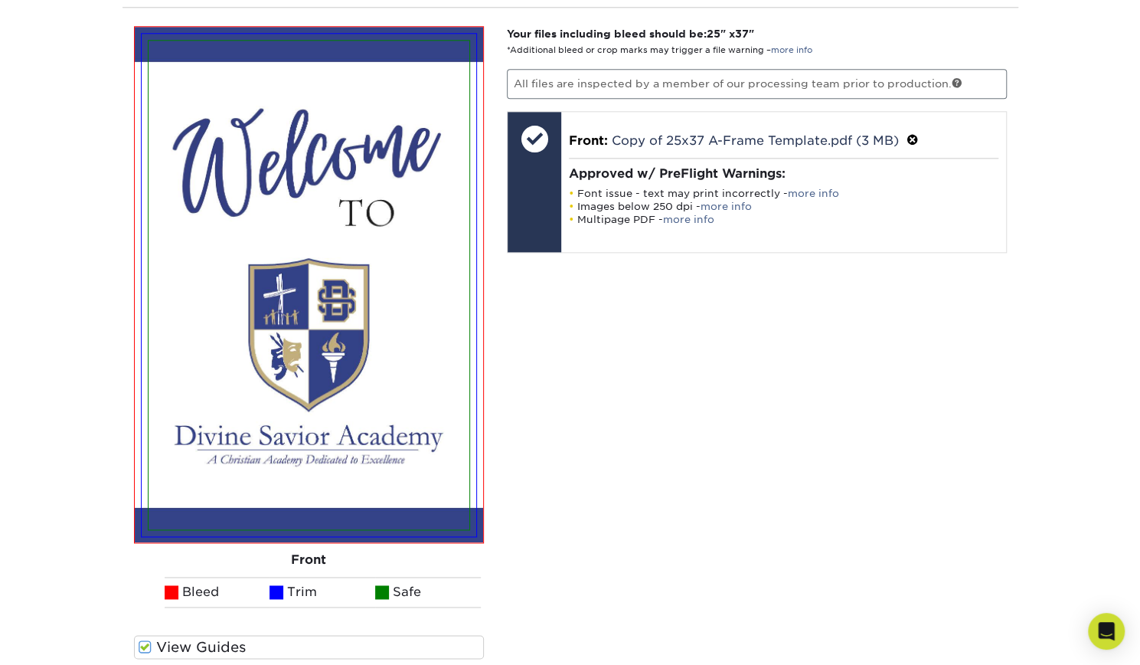
scroll to position [713, 0]
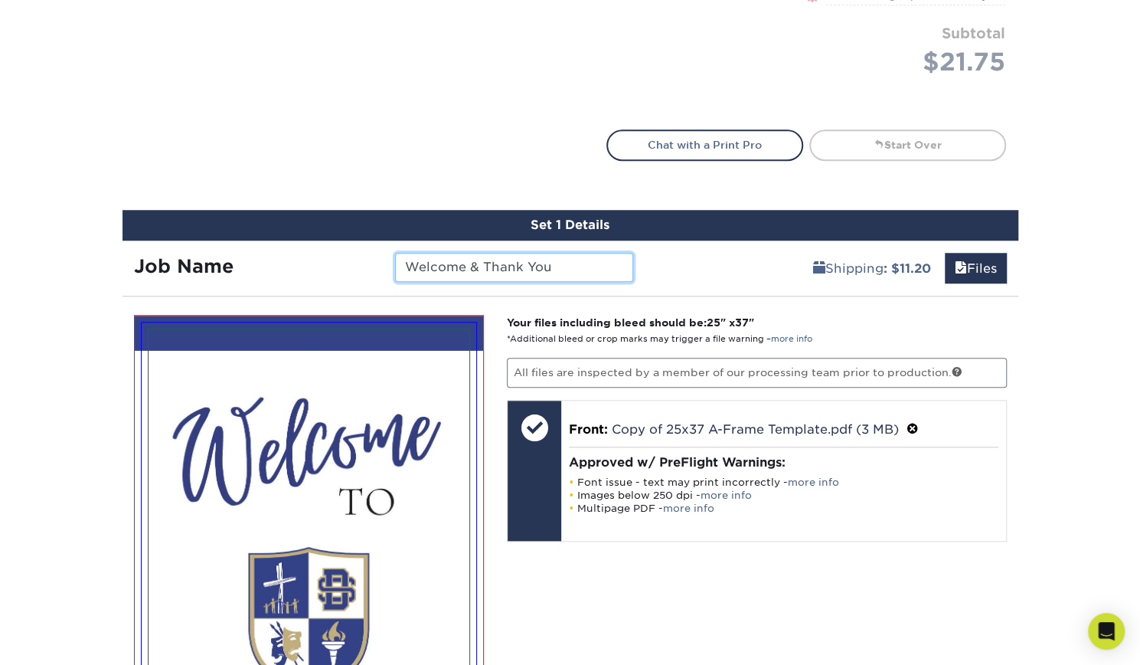
type input "Welcome & Thank You"
